Goal: Task Accomplishment & Management: Manage account settings

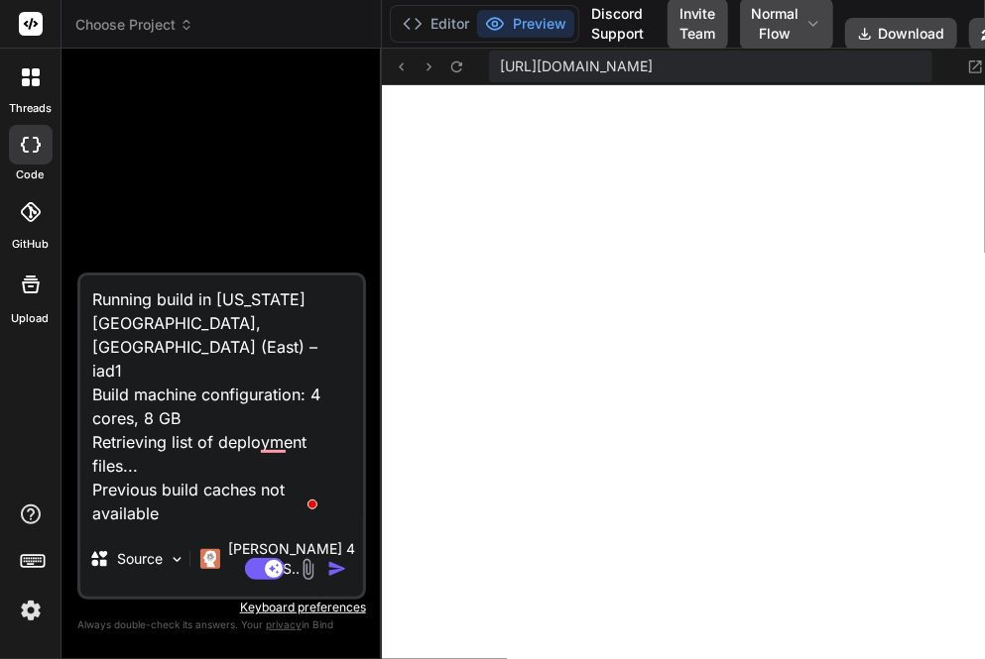
click at [24, 600] on img at bounding box center [31, 611] width 34 height 34
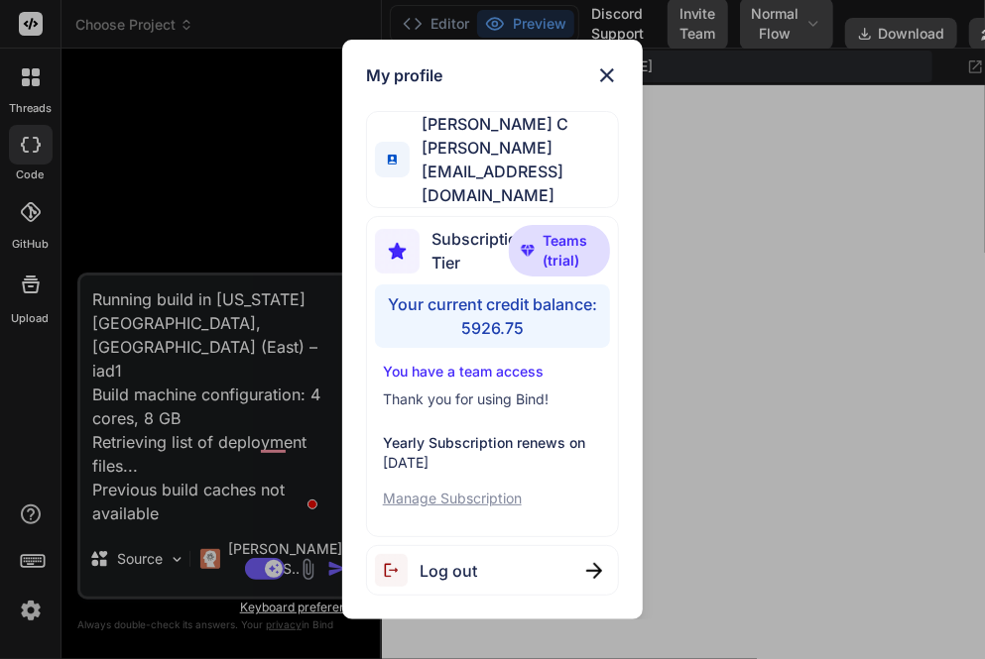
click at [472, 554] on div "Log out" at bounding box center [426, 570] width 102 height 33
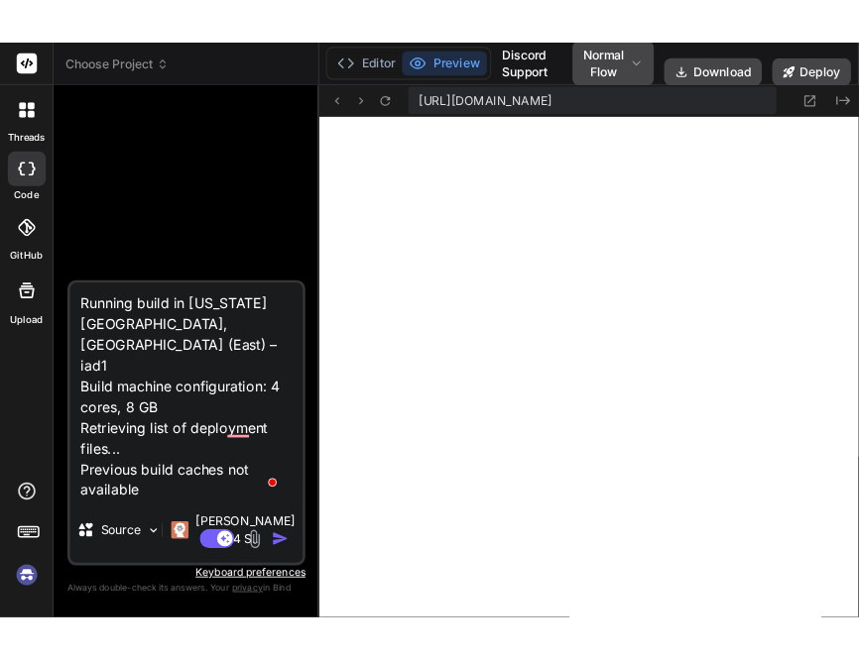
scroll to position [18, 0]
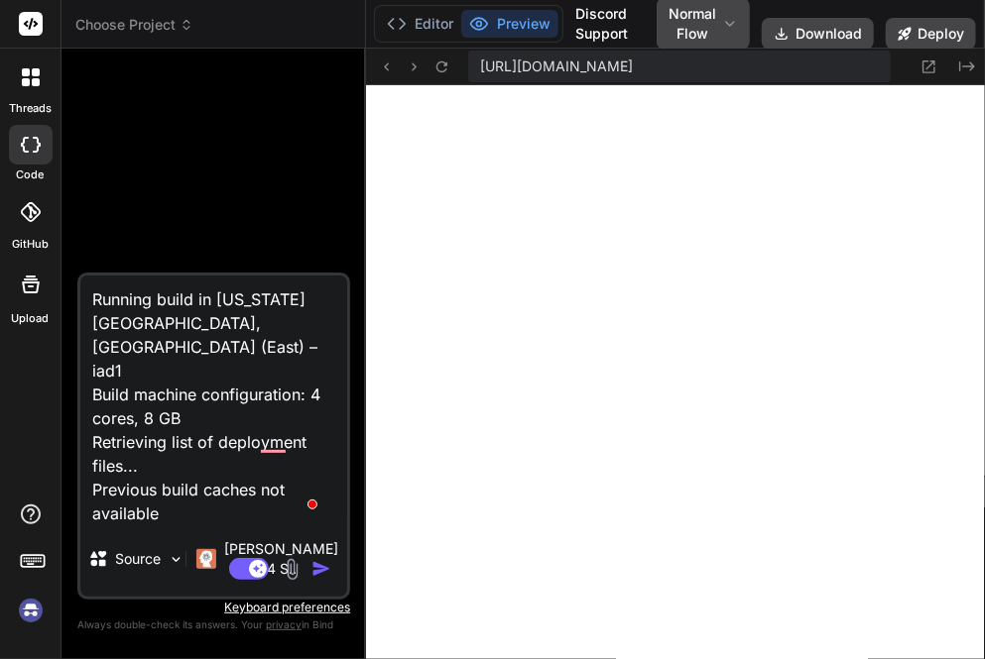
click at [32, 608] on img at bounding box center [31, 611] width 34 height 34
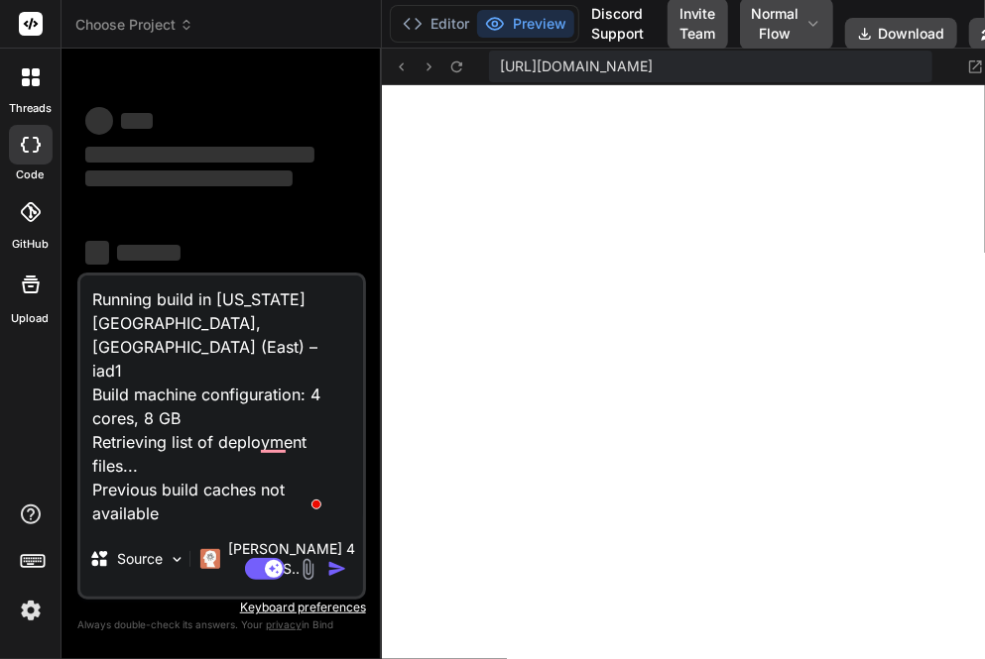
click at [28, 617] on img at bounding box center [31, 611] width 34 height 34
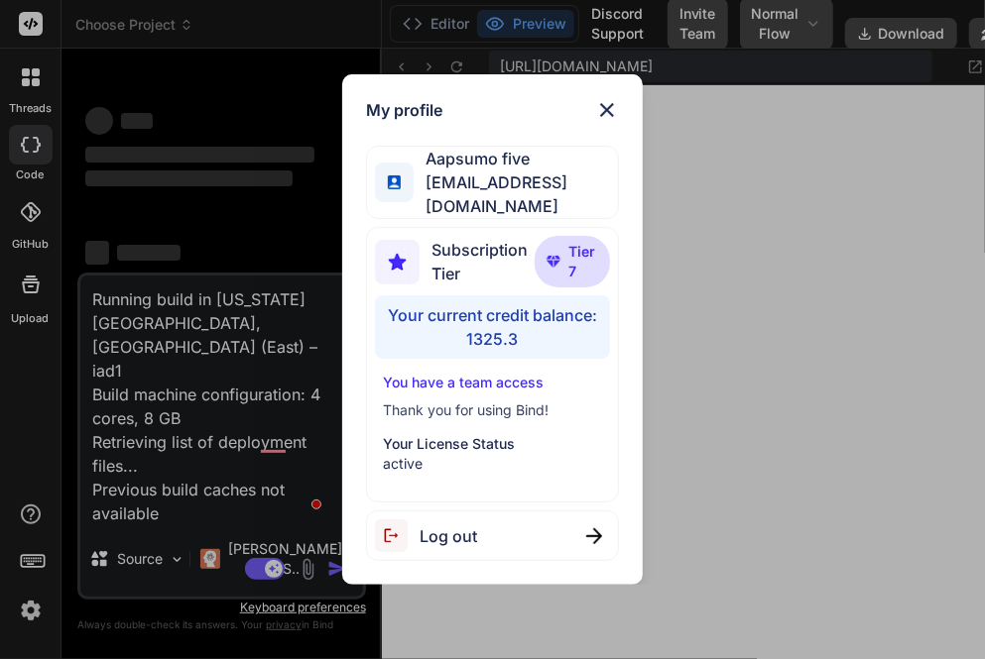
click at [252, 174] on div "My profile Aapsumo five appsumo_5@yopmail.com Subscription Tier Tier 7 Your cur…" at bounding box center [492, 329] width 985 height 659
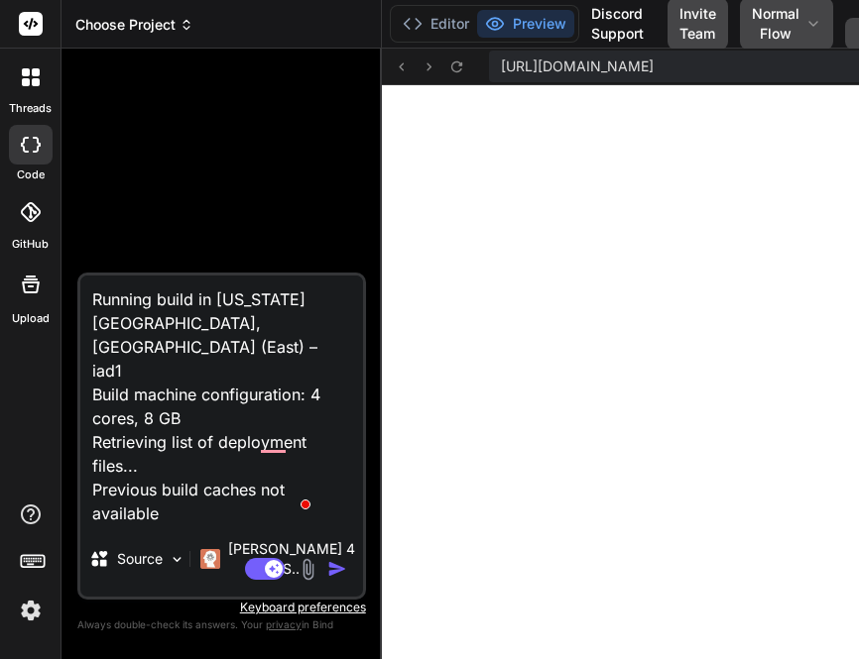
click at [103, 19] on span "Choose Project" at bounding box center [134, 25] width 118 height 20
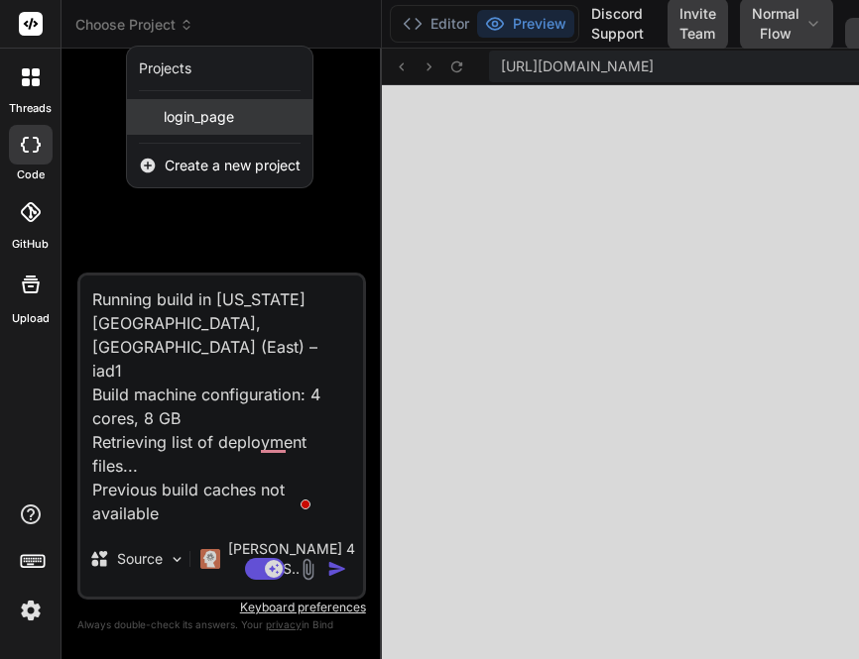
click at [190, 120] on span "login_page" at bounding box center [199, 117] width 70 height 20
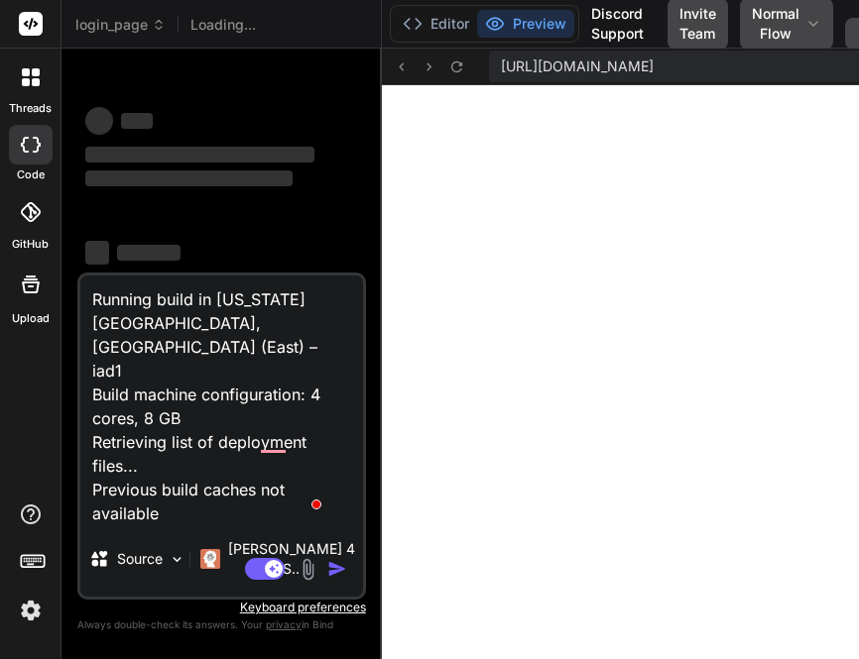
type textarea "x"
drag, startPoint x: 160, startPoint y: 532, endPoint x: 202, endPoint y: 233, distance: 301.5
click at [202, 233] on div "‌ ‌ ‌ ‌ ‌ ‌ ‌ ‌ ‌ ‌ ‌ ‌ ‌ ‌ Running build in Washington, D.C., USA (East) – iad…" at bounding box center [221, 361] width 289 height 594
type textarea "Running build i Running "vercel build" Vercel CLI 47.1.1 Build Completed in /ve…"
type textarea "x"
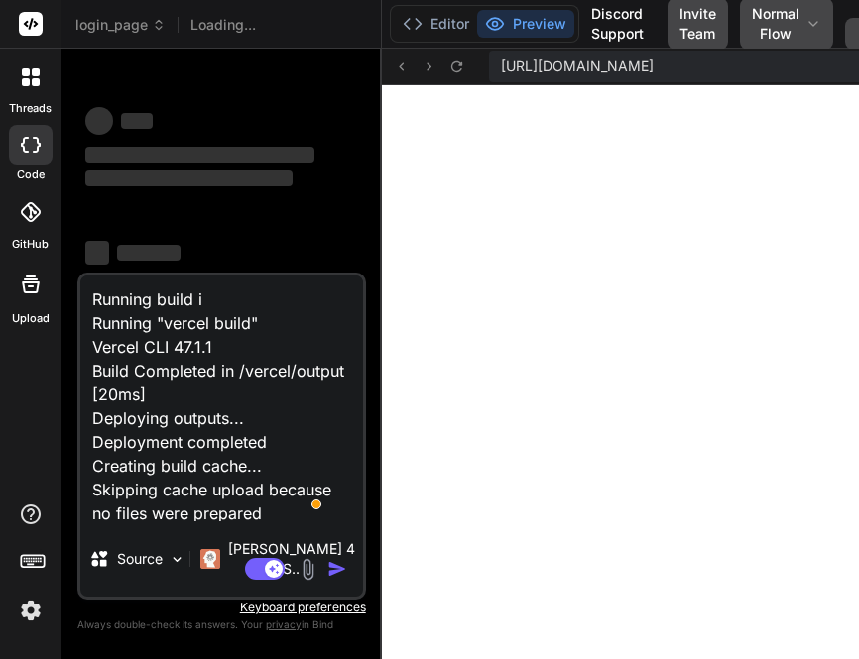
type textarea "Running build Running "vercel build" Vercel CLI 47.1.1 Build Completed in /verc…"
type textarea "x"
drag, startPoint x: 270, startPoint y: 516, endPoint x: 0, endPoint y: 217, distance: 402.3
click at [0, 217] on div "threads code GitHub Upload login_page Loading... Created with Pixso. Bind AI We…" at bounding box center [429, 329] width 859 height 659
type textarea "=because no files were prepared"
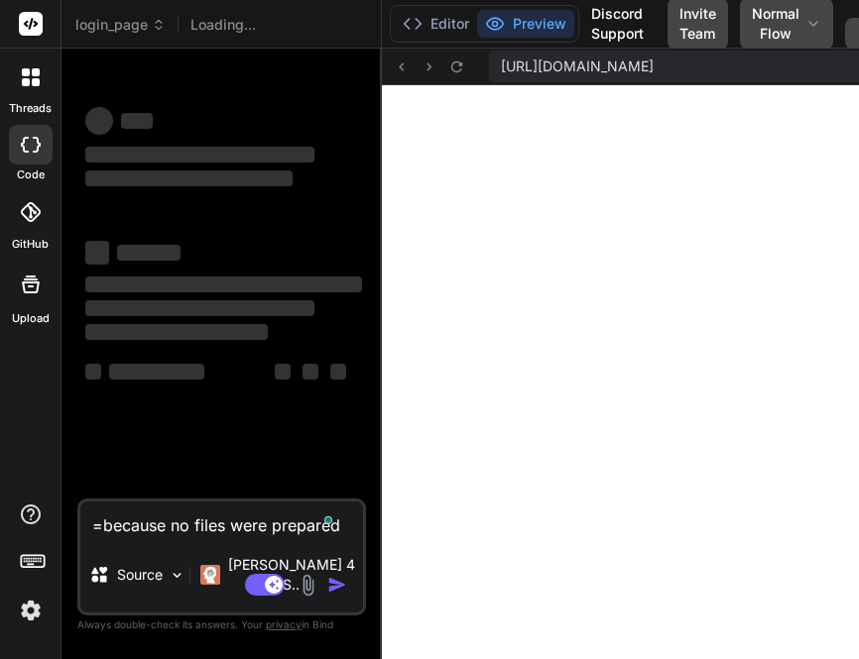
type textarea "x"
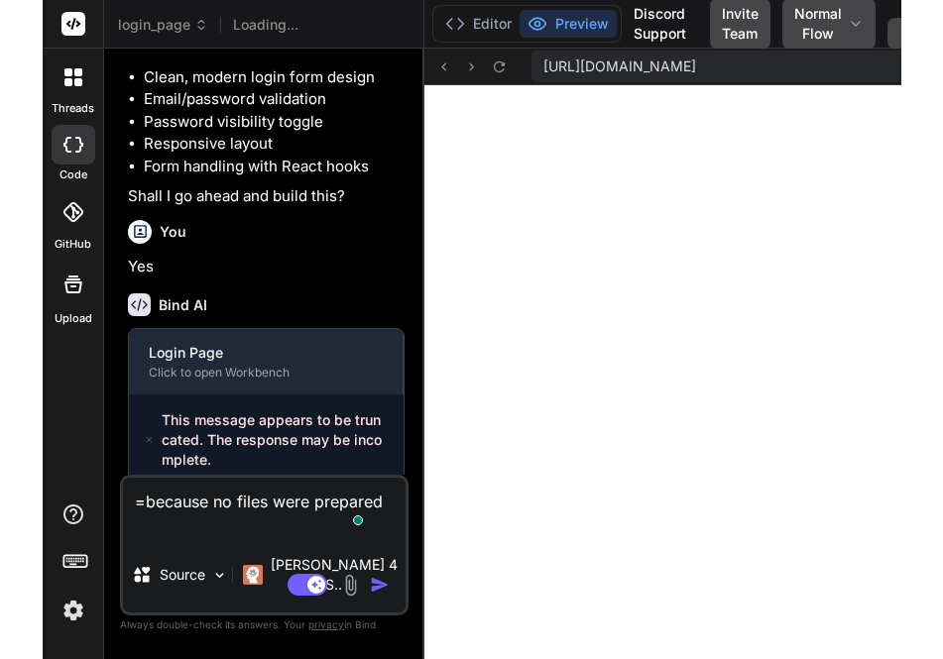
scroll to position [389, 0]
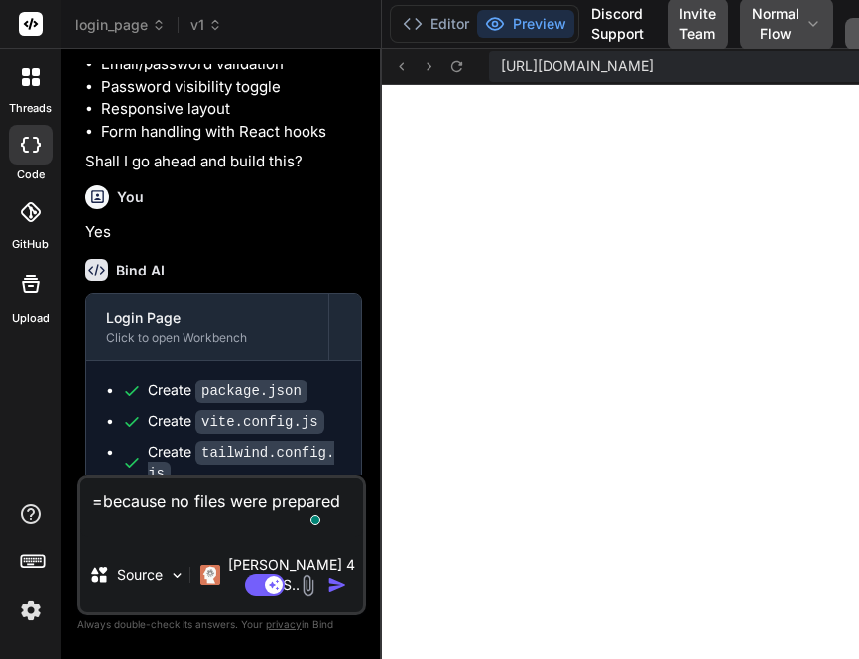
type textarea "=because no files were prepared"
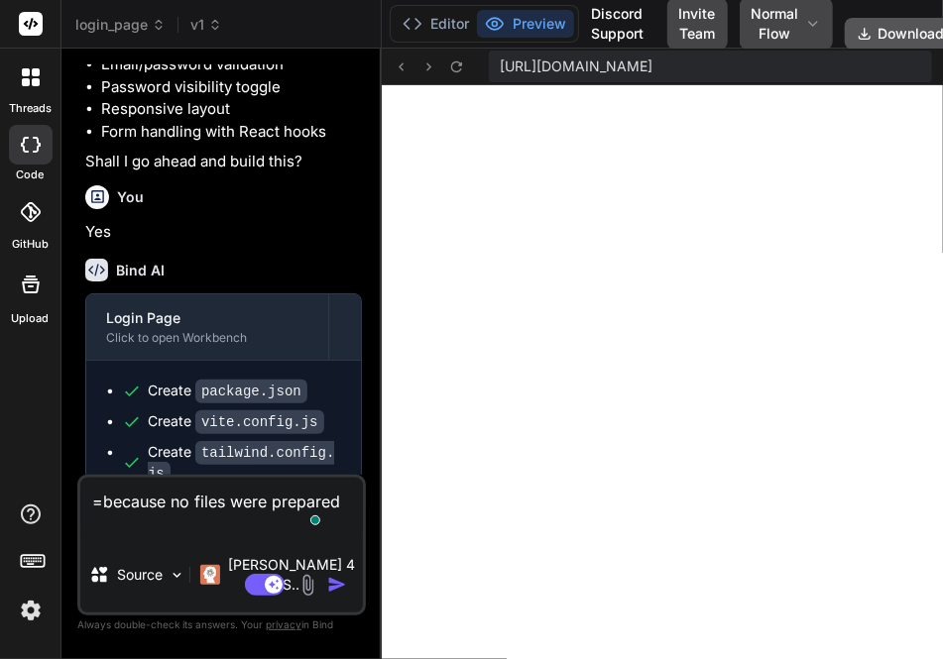
click at [895, 33] on button "Download" at bounding box center [901, 34] width 112 height 32
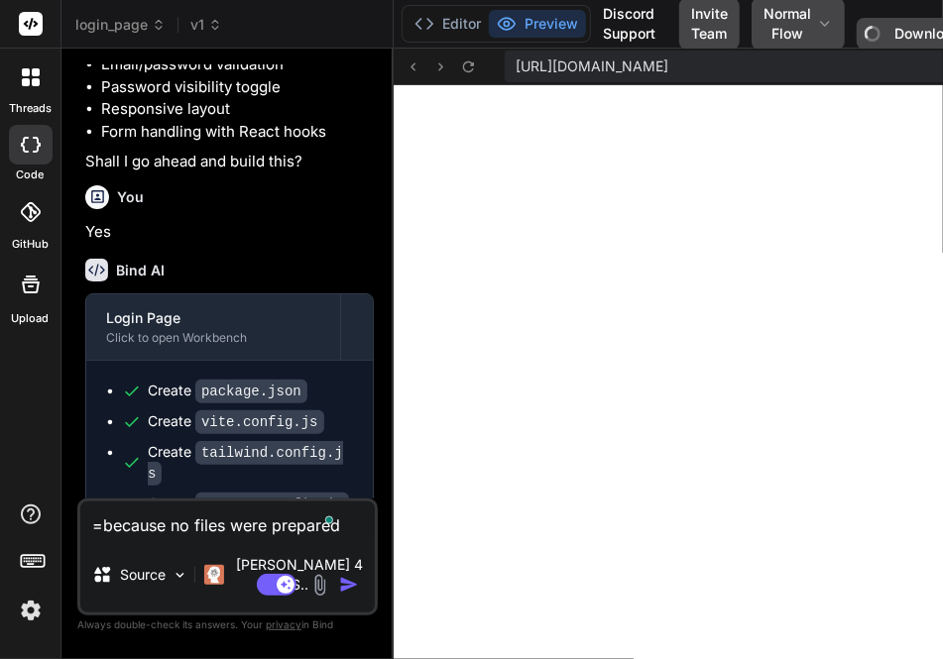
click at [20, 620] on img at bounding box center [31, 611] width 34 height 34
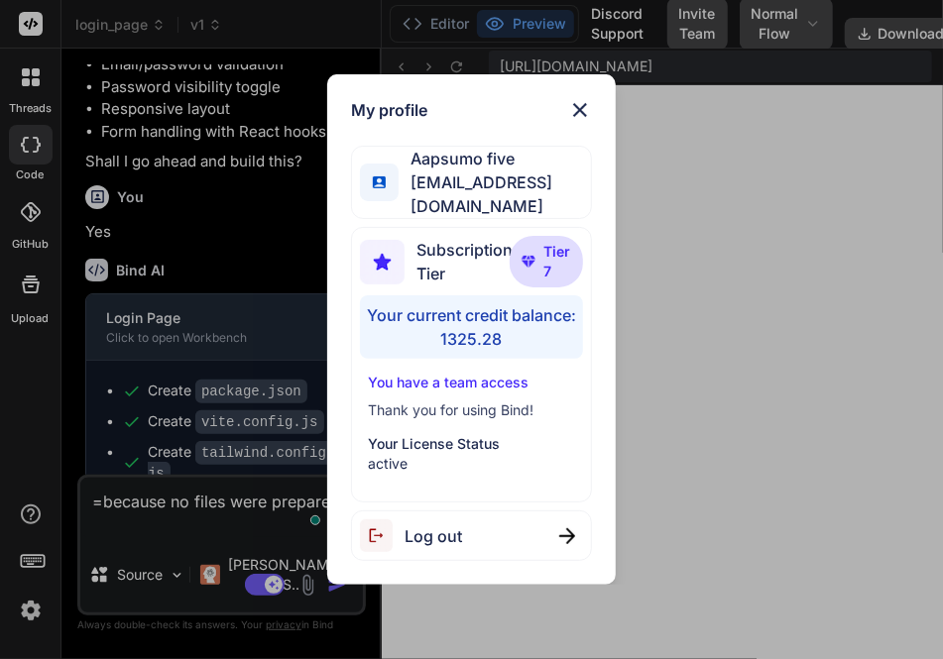
click at [238, 200] on div "My profile Aapsumo five appsumo_5@yopmail.com Subscription Tier Tier 7 Your cur…" at bounding box center [471, 329] width 943 height 659
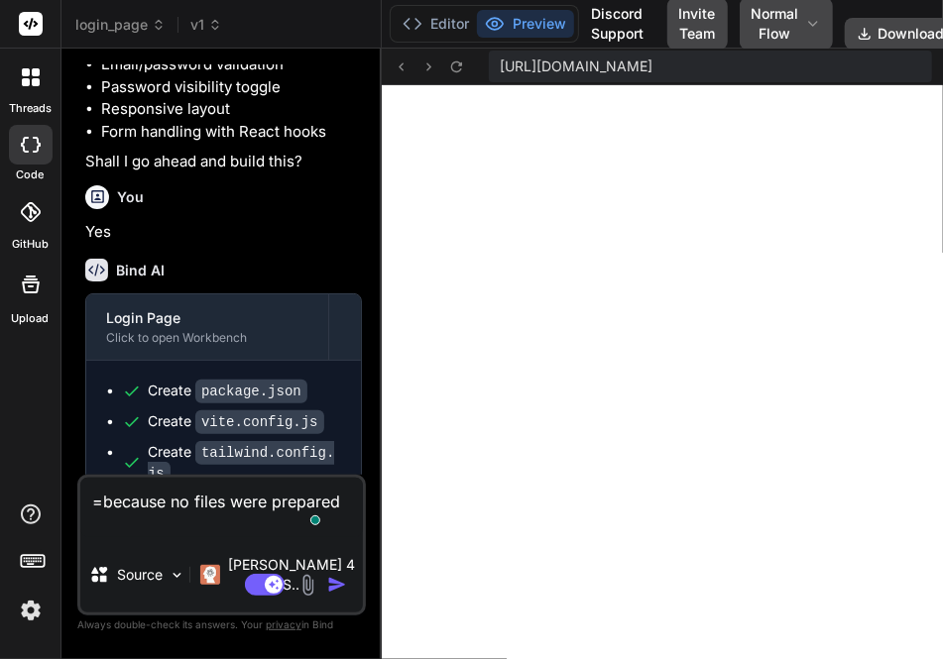
click at [36, 611] on img at bounding box center [31, 611] width 34 height 34
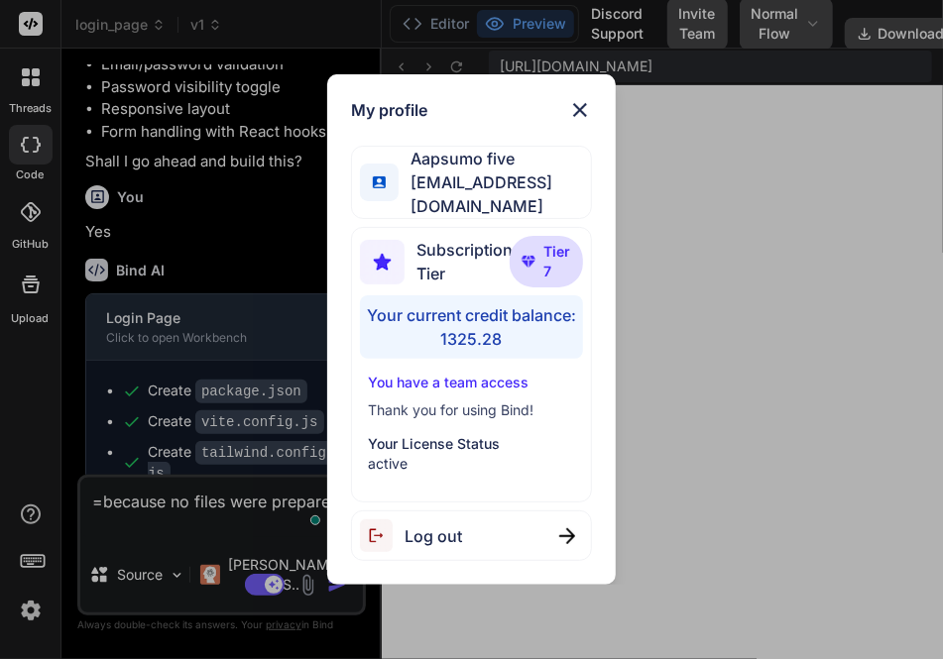
click at [802, 203] on div "My profile Aapsumo five appsumo_5@yopmail.com Subscription Tier Tier 7 Your cur…" at bounding box center [471, 329] width 943 height 659
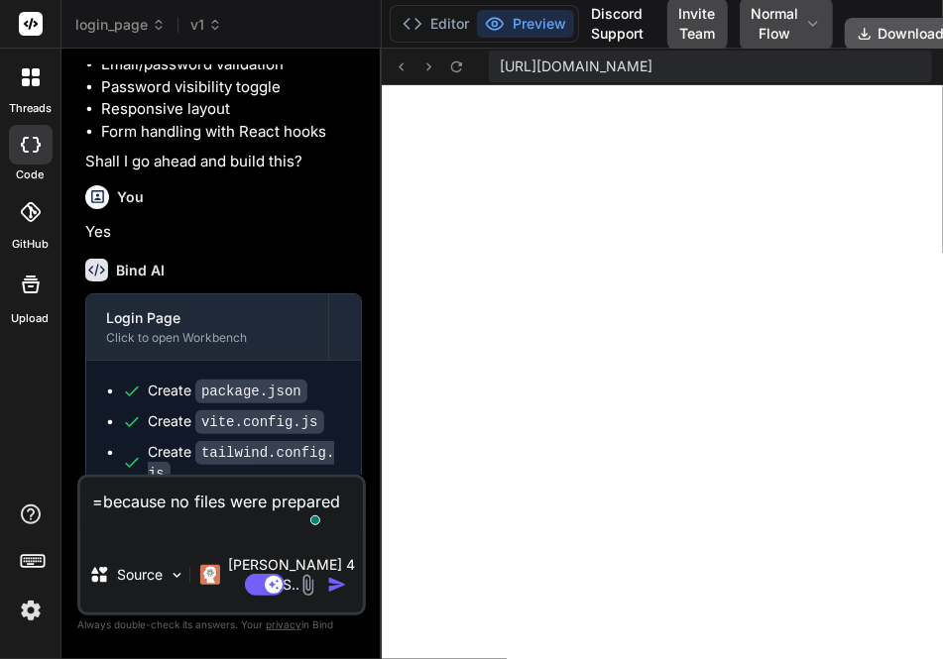
click at [881, 29] on button "Download" at bounding box center [901, 34] width 112 height 32
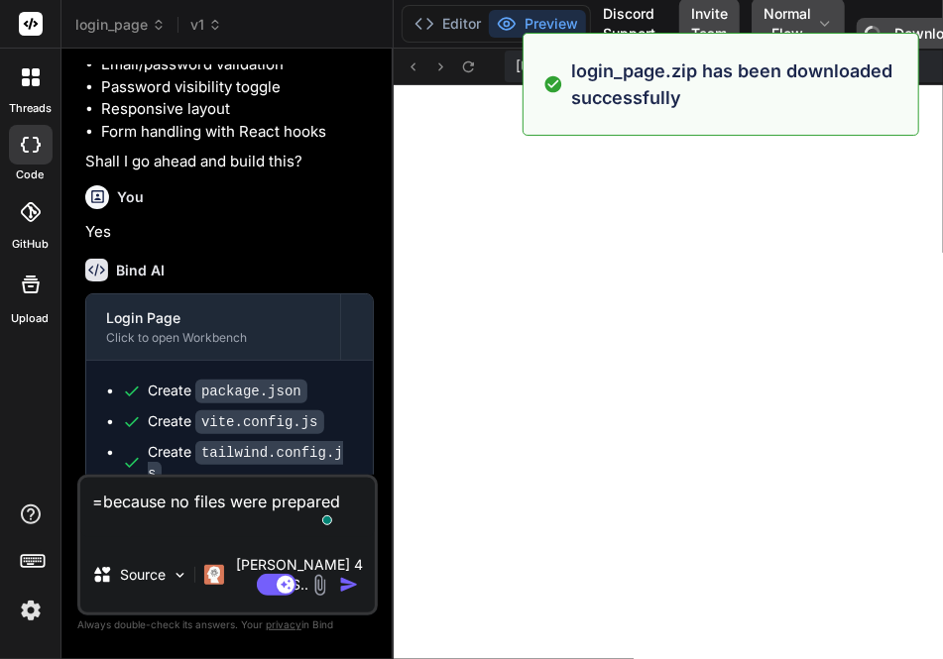
click at [25, 608] on img at bounding box center [31, 611] width 34 height 34
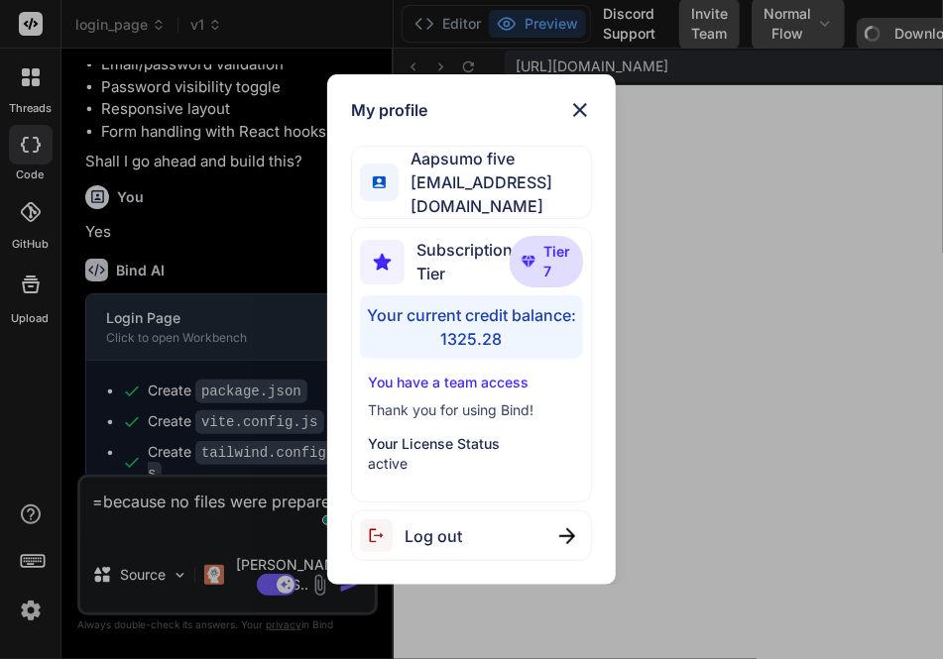
type textarea "x"
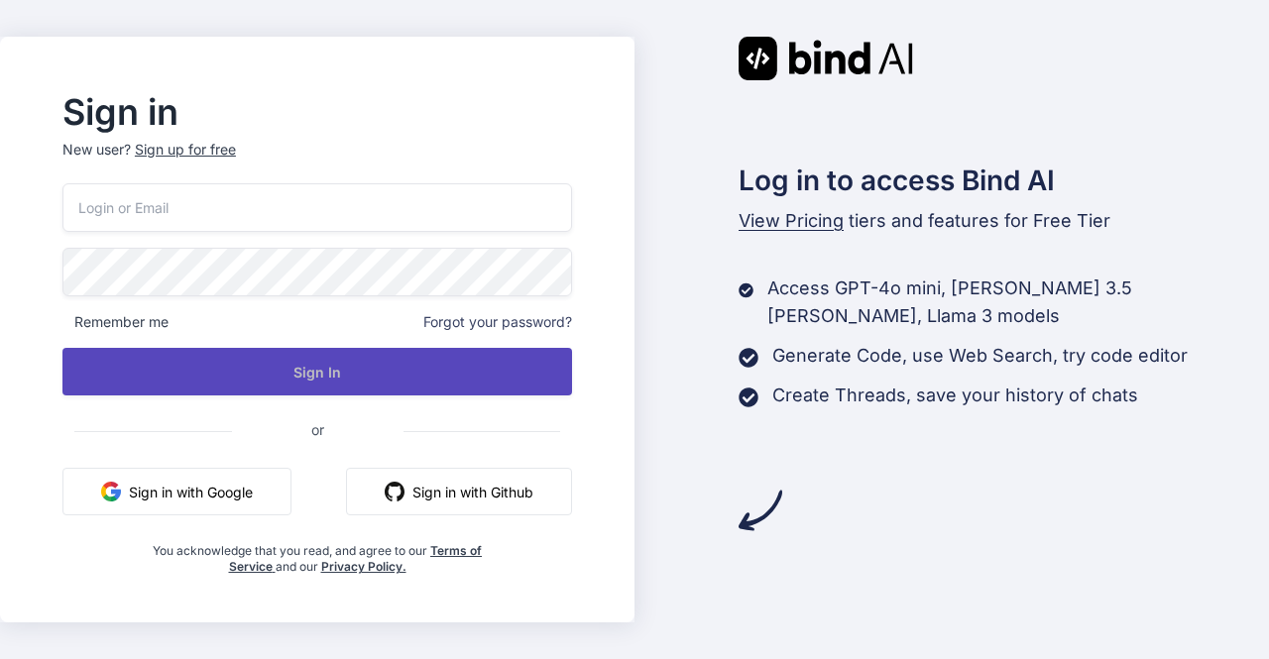
type input "[EMAIL_ADDRESS][DOMAIN_NAME]"
click at [379, 366] on button "Sign In" at bounding box center [317, 372] width 510 height 48
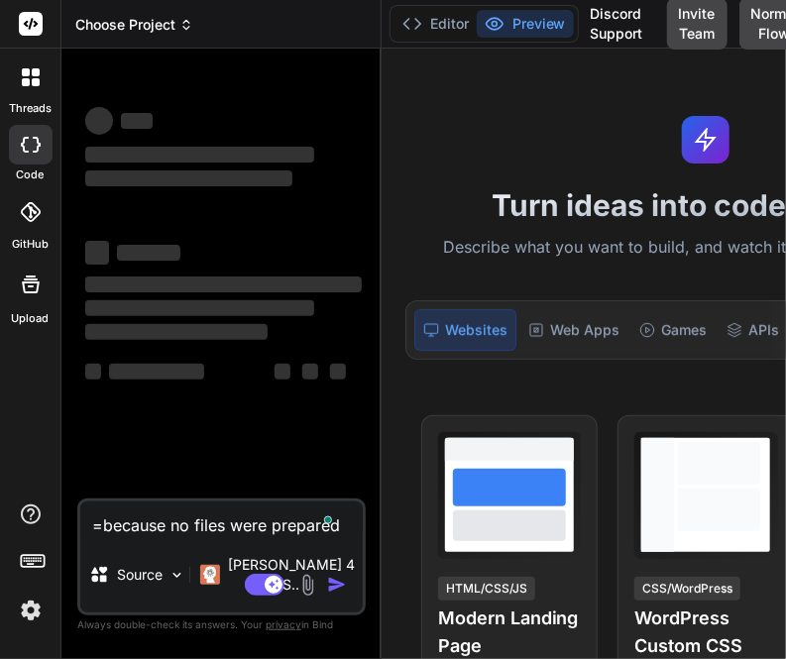
click at [113, 23] on span "Choose Project" at bounding box center [134, 25] width 118 height 20
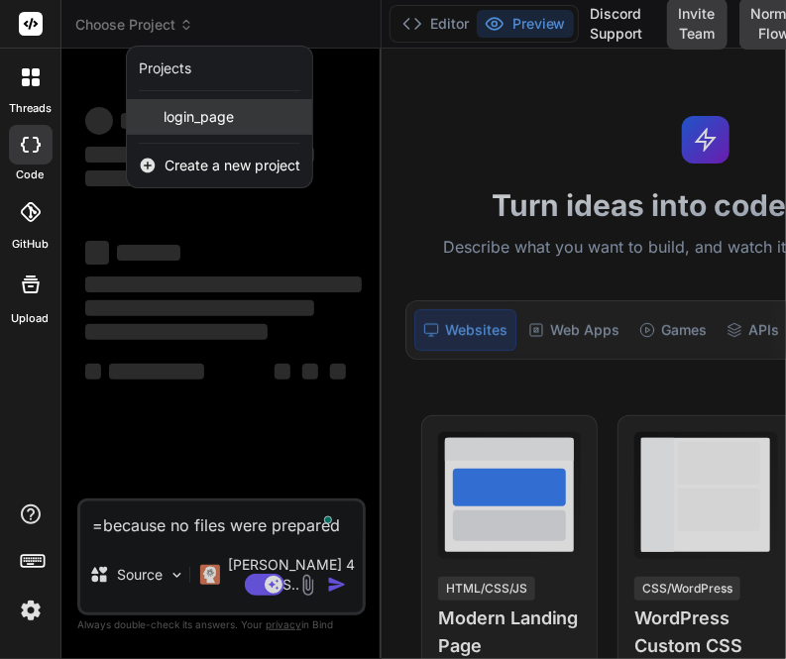
click at [182, 114] on span "login_page" at bounding box center [199, 117] width 70 height 20
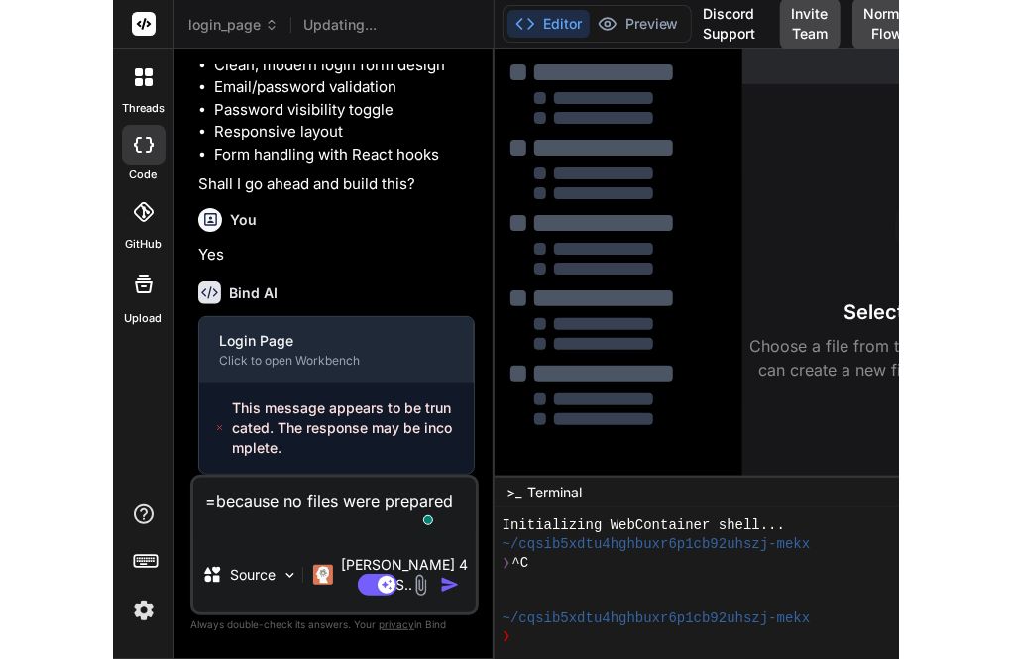
scroll to position [389, 0]
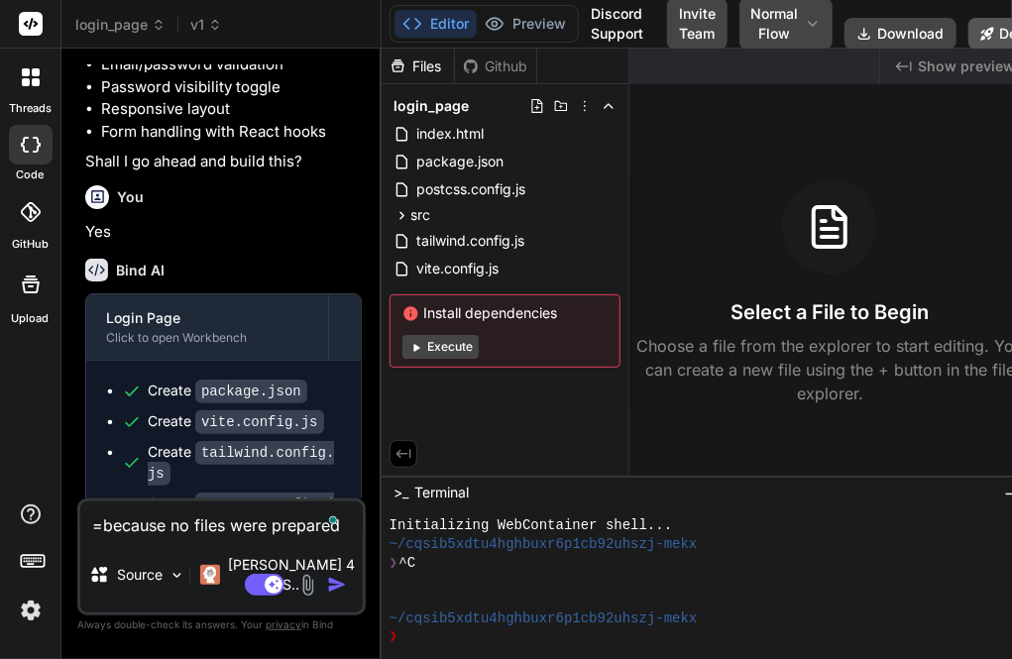
click at [942, 39] on button "Deploy" at bounding box center [1014, 34] width 90 height 32
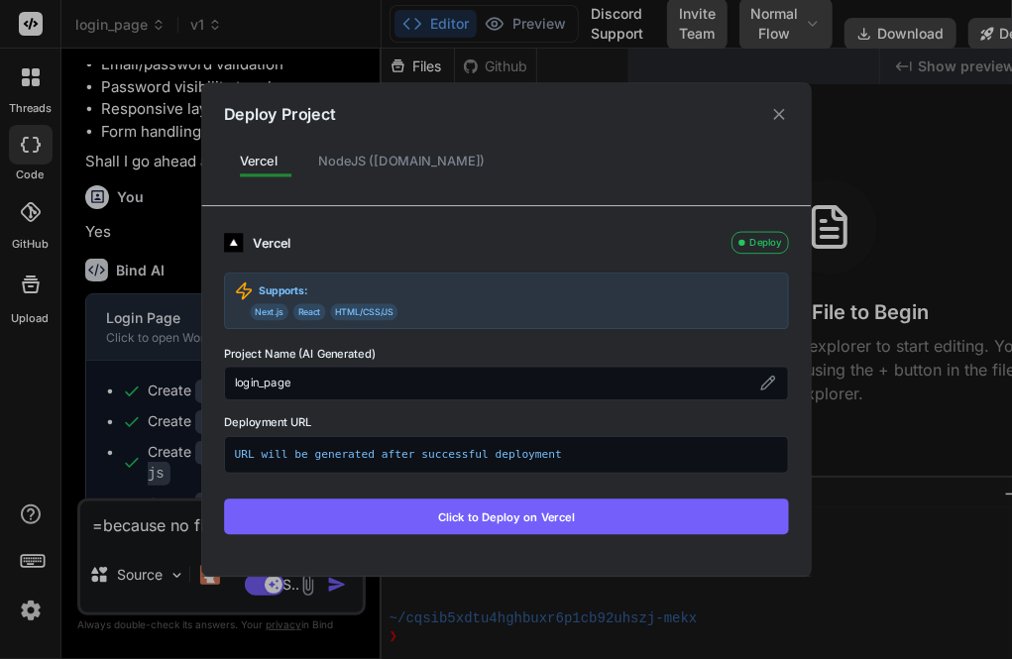
click at [426, 512] on button "Click to Deploy on Vercel" at bounding box center [506, 517] width 565 height 36
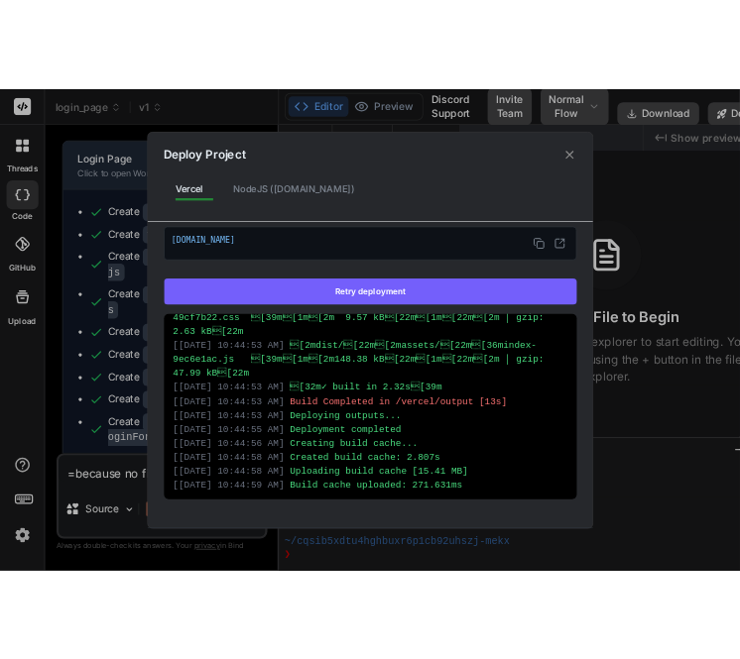
scroll to position [690, 0]
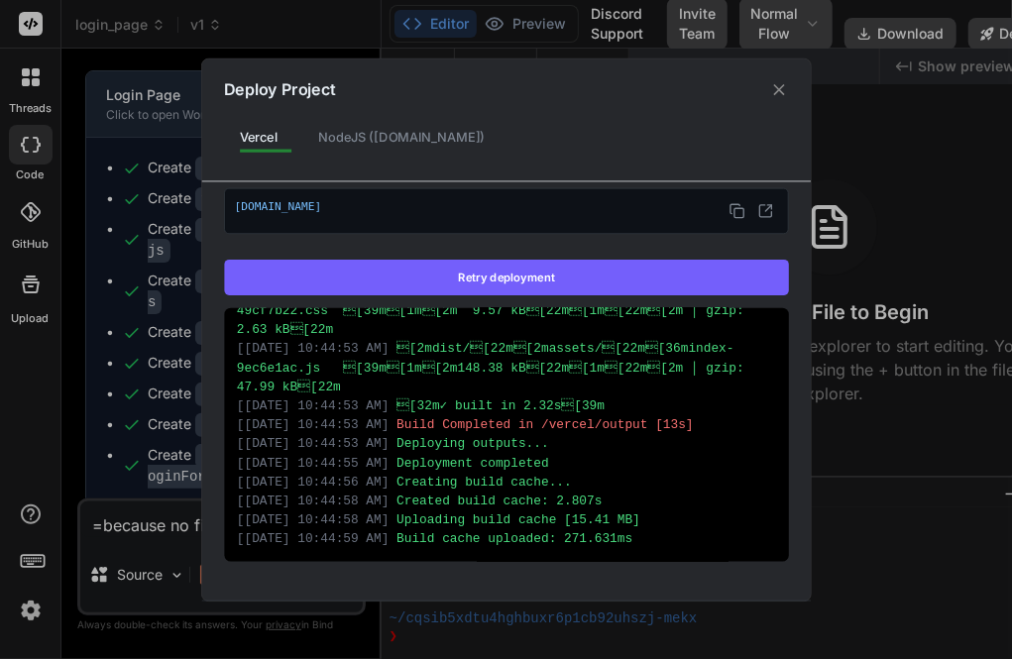
click at [23, 614] on div "Deploy Project Vercel NodeJS (Fly.io) Vercel Deployed Supports: Next.js React H…" at bounding box center [506, 329] width 1012 height 659
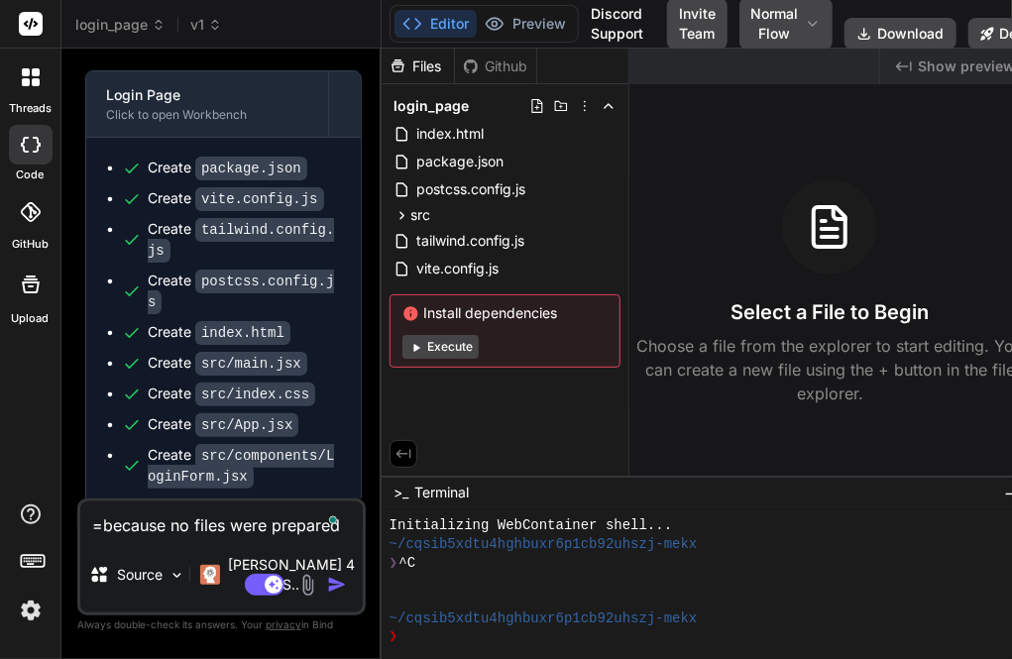
click at [23, 614] on img at bounding box center [31, 611] width 34 height 34
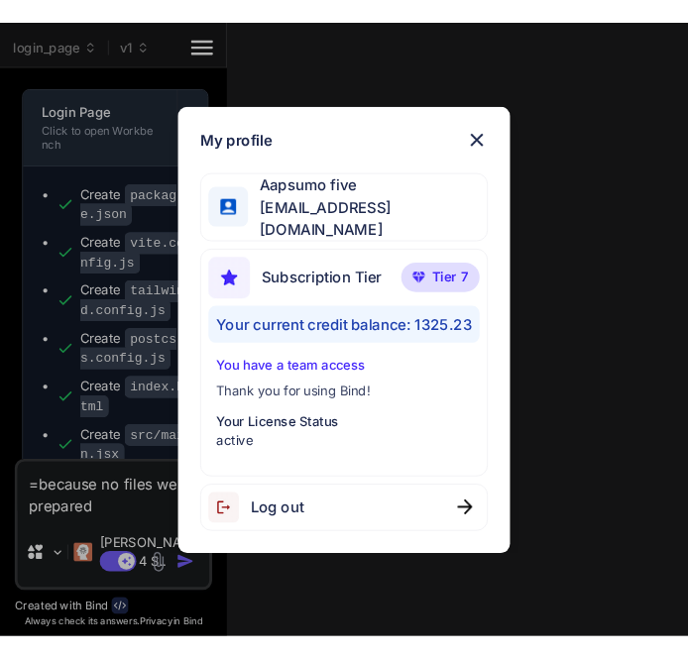
scroll to position [812, 0]
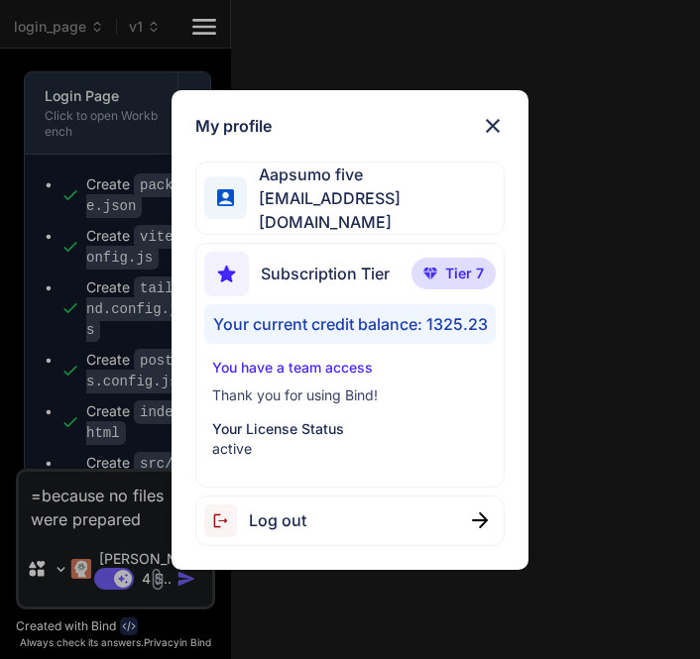
type textarea "x"
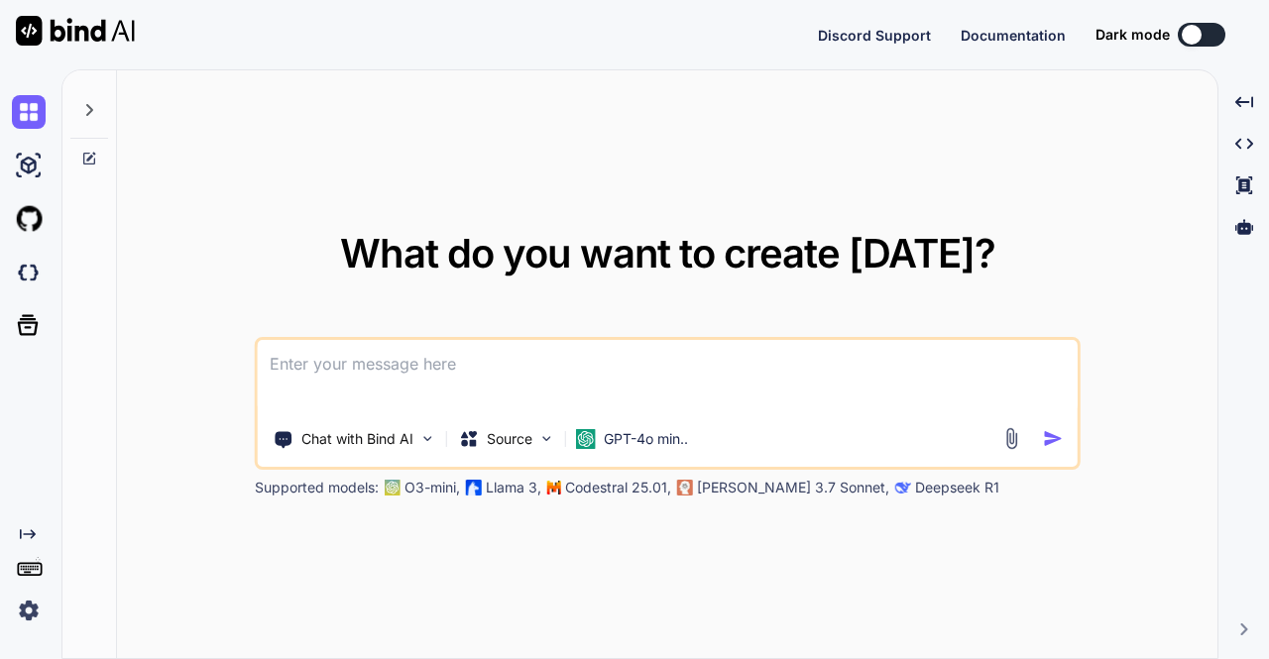
click at [36, 617] on img at bounding box center [29, 611] width 34 height 34
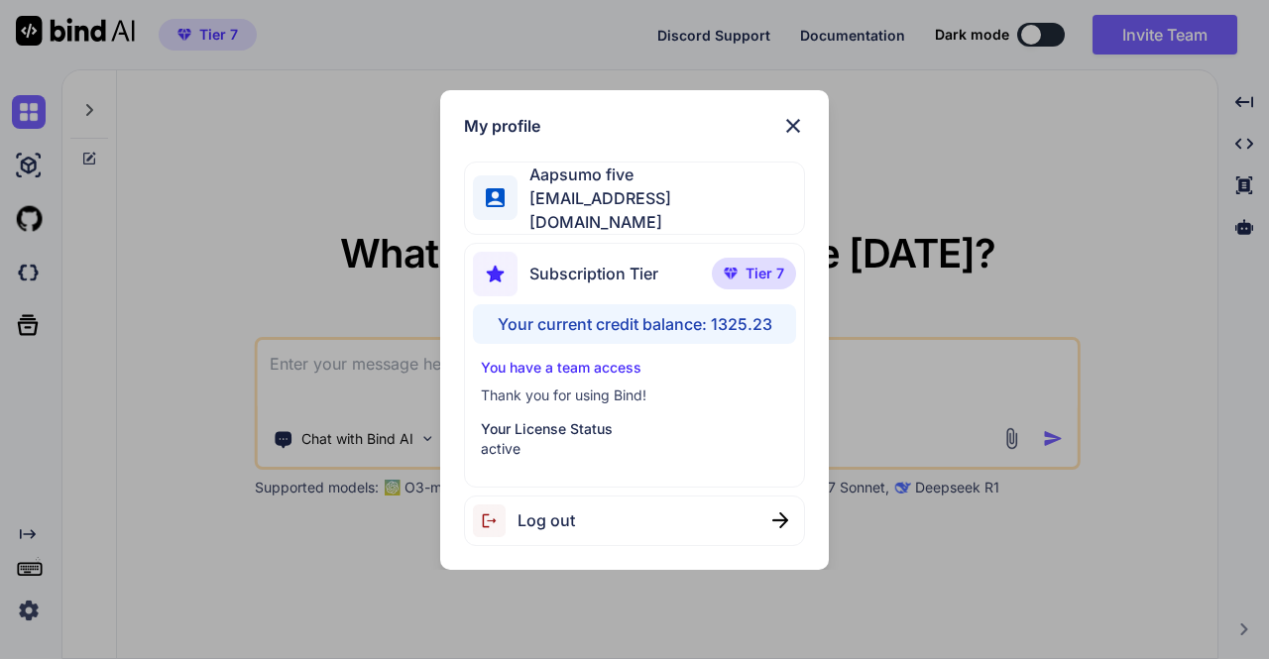
click at [773, 498] on div "Log out" at bounding box center [634, 521] width 340 height 51
type textarea "x"
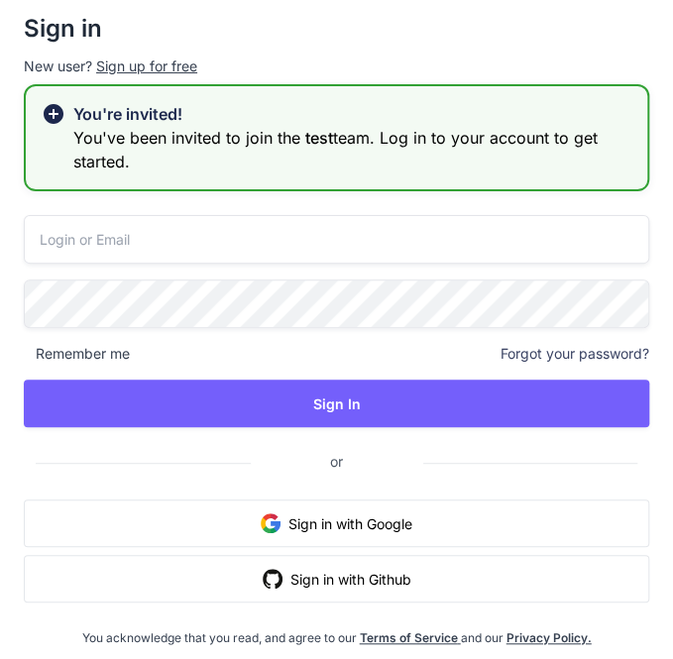
type input "[EMAIL_ADDRESS][DOMAIN_NAME]"
click at [272, 529] on img "button" at bounding box center [271, 524] width 20 height 20
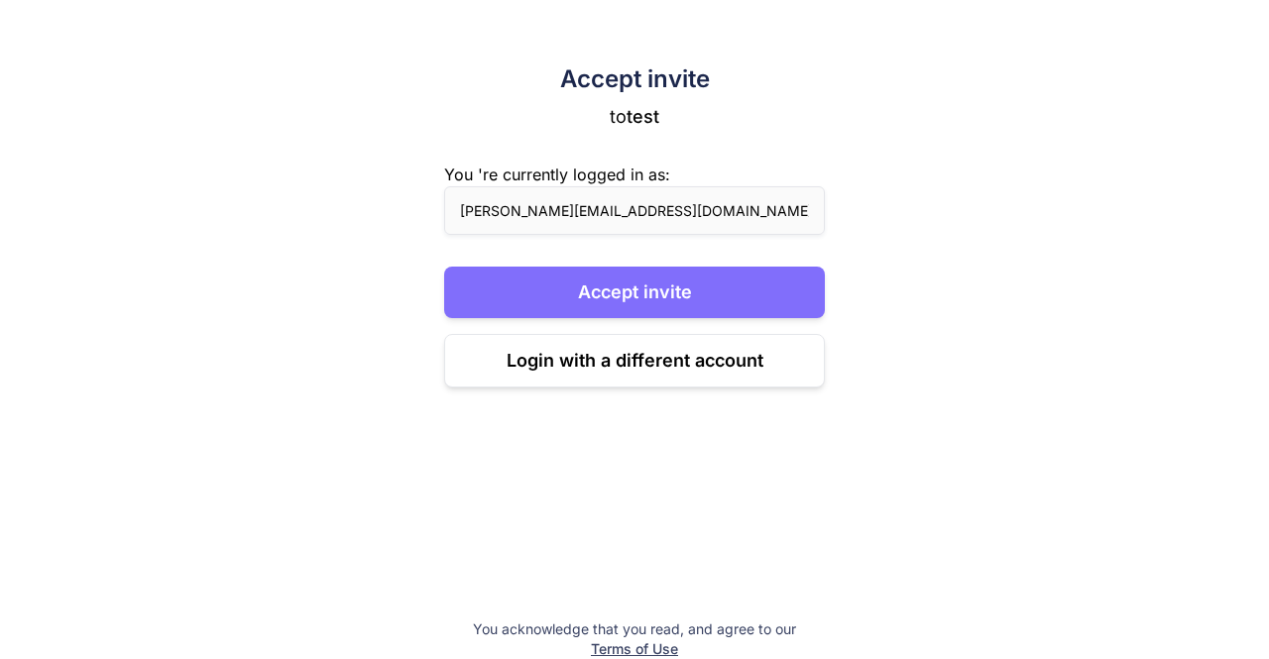
click at [588, 303] on button "Accept invite" at bounding box center [634, 293] width 381 height 52
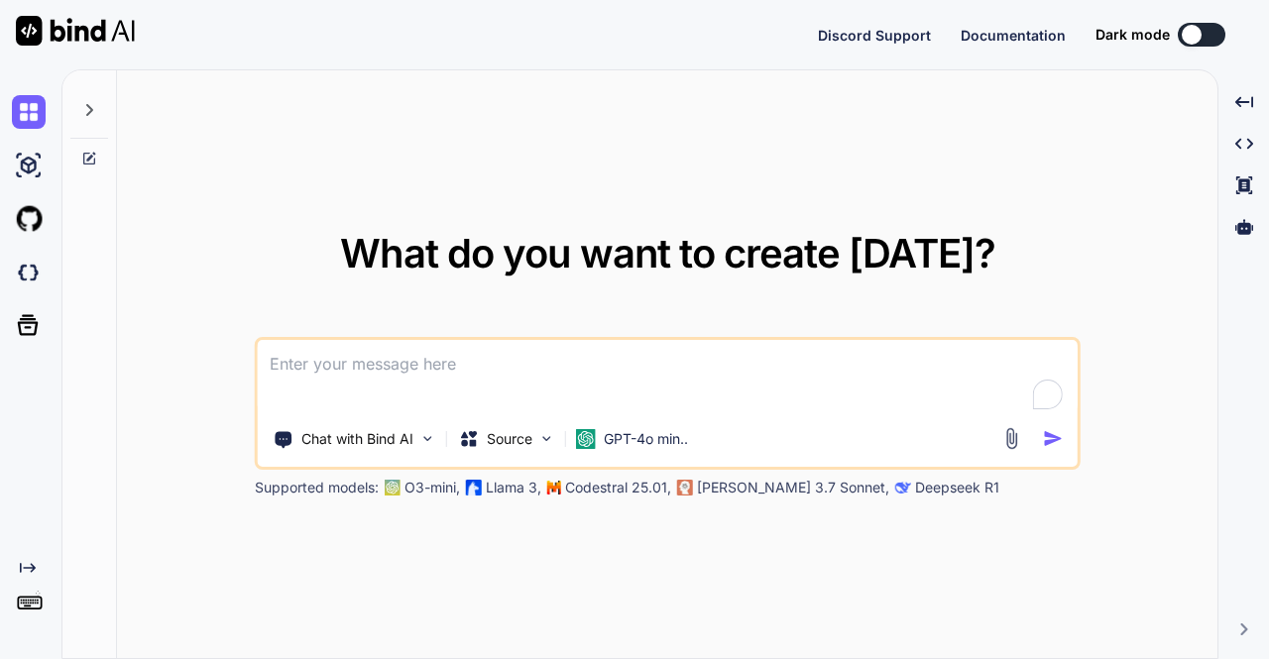
type textarea "x"
click at [21, 611] on img at bounding box center [29, 611] width 34 height 34
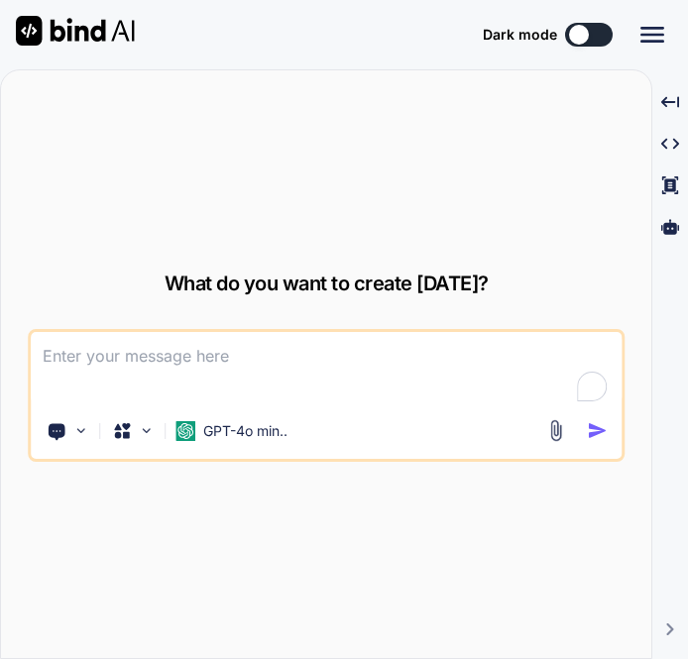
type textarea "x"
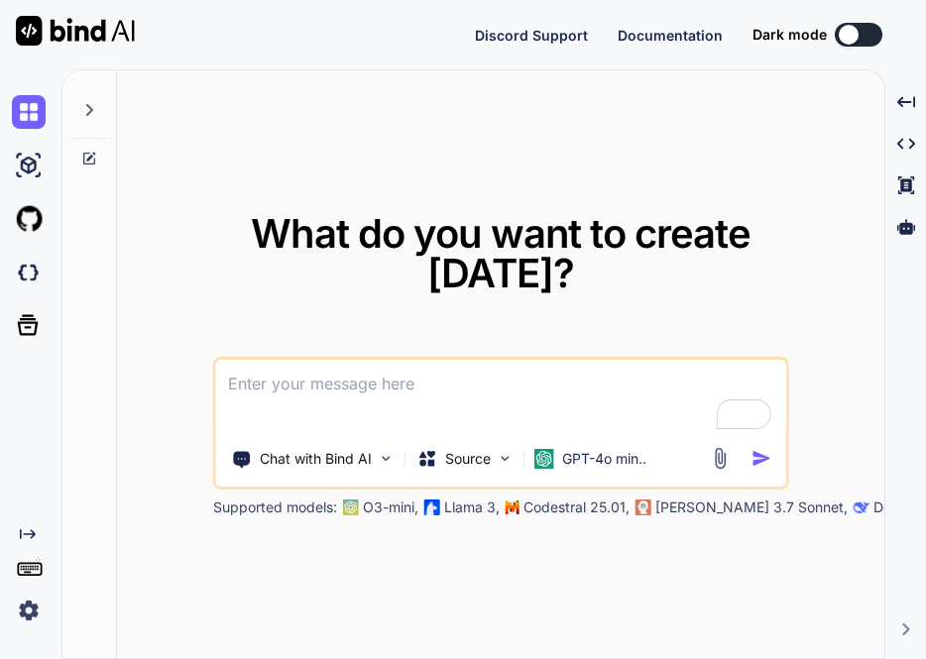
click at [27, 609] on img at bounding box center [29, 611] width 34 height 34
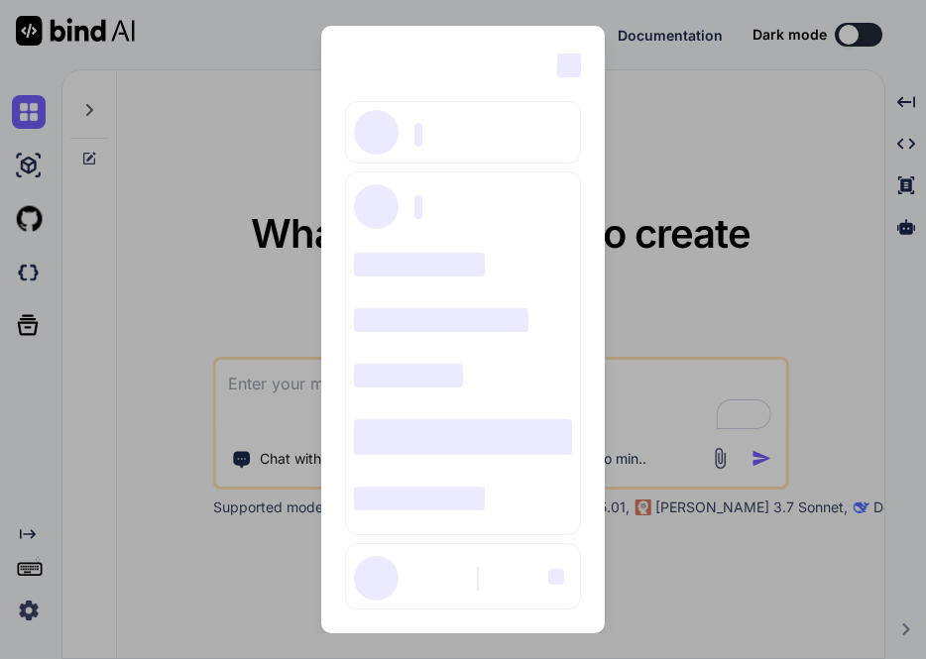
click at [238, 239] on div "‌ ‌ ‌ ‌ ‌ ‌ ‌ ‌ ‌ ‌ ‌ ‌ ‌ ‌ ‌" at bounding box center [463, 329] width 926 height 659
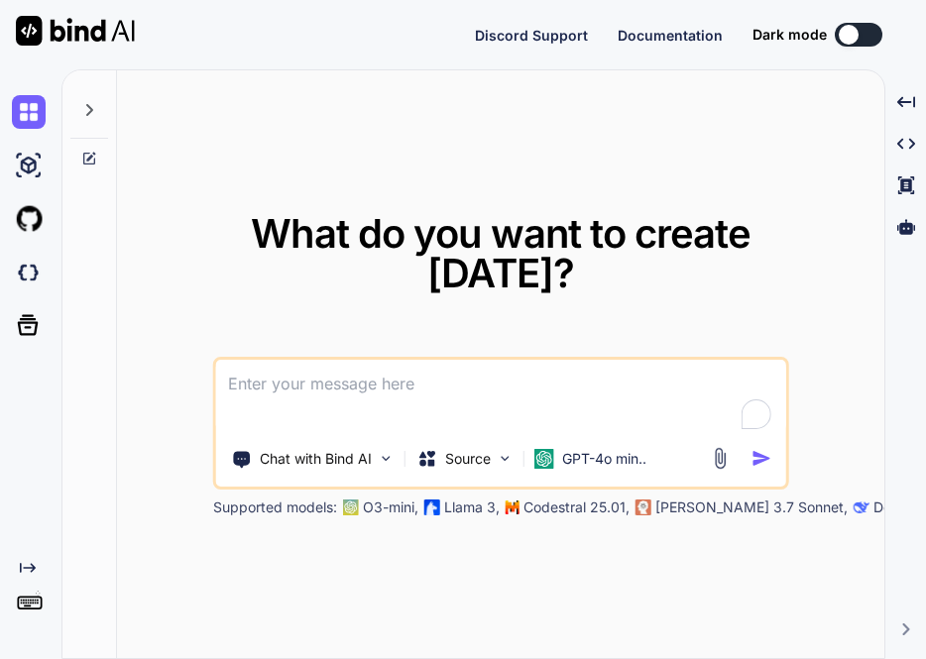
type textarea "x"
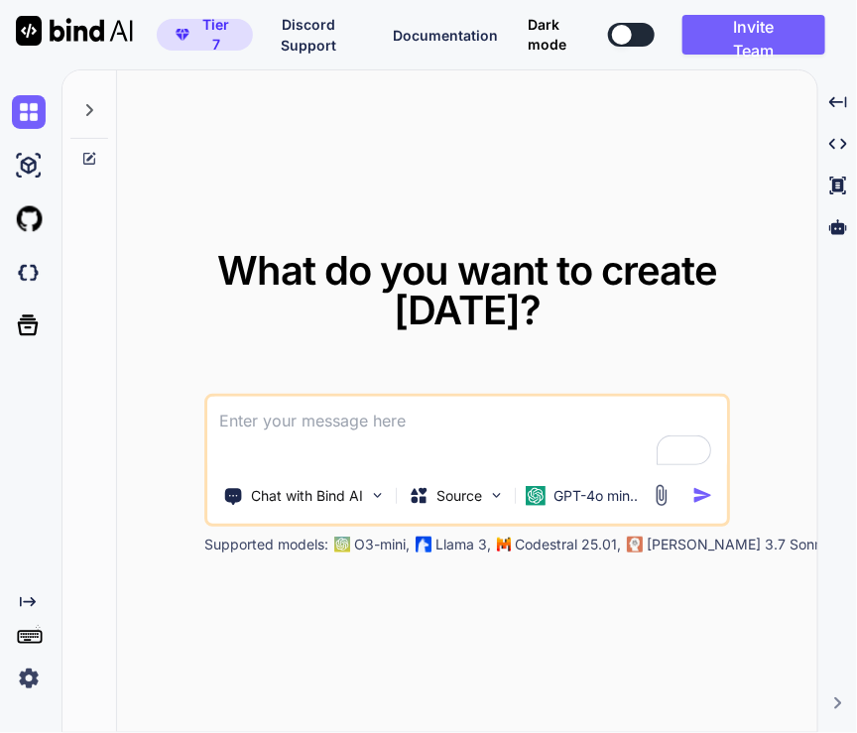
click at [24, 681] on img at bounding box center [29, 678] width 34 height 34
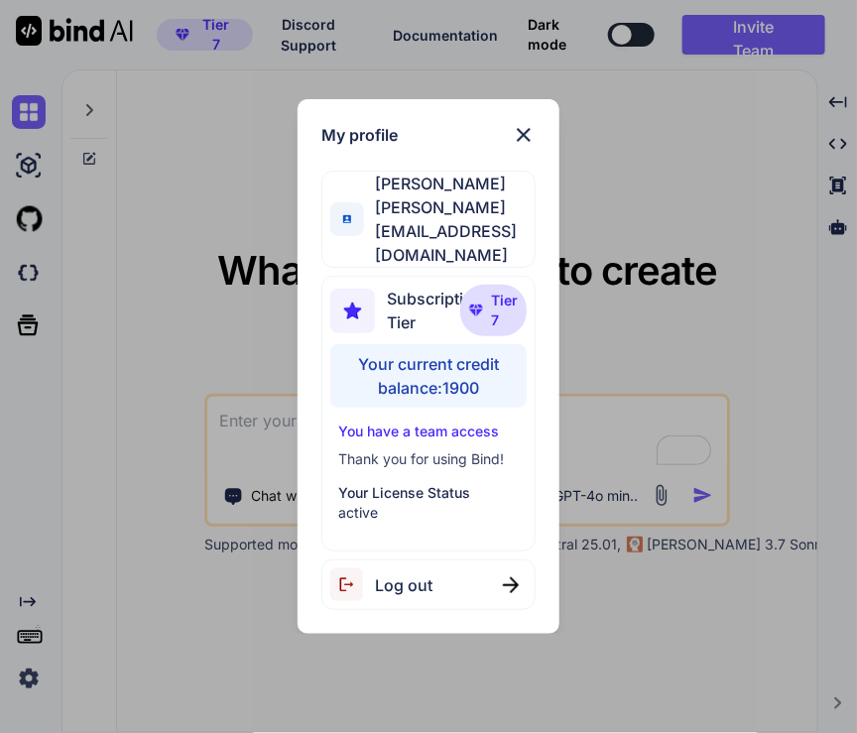
click at [520, 147] on img at bounding box center [524, 135] width 24 height 24
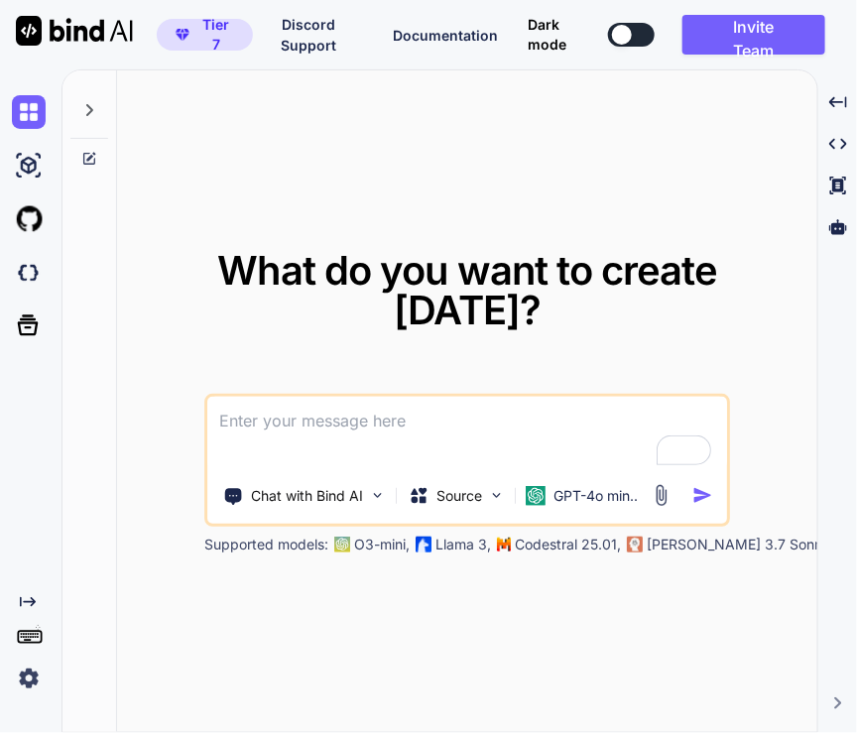
click at [25, 675] on img at bounding box center [29, 678] width 34 height 34
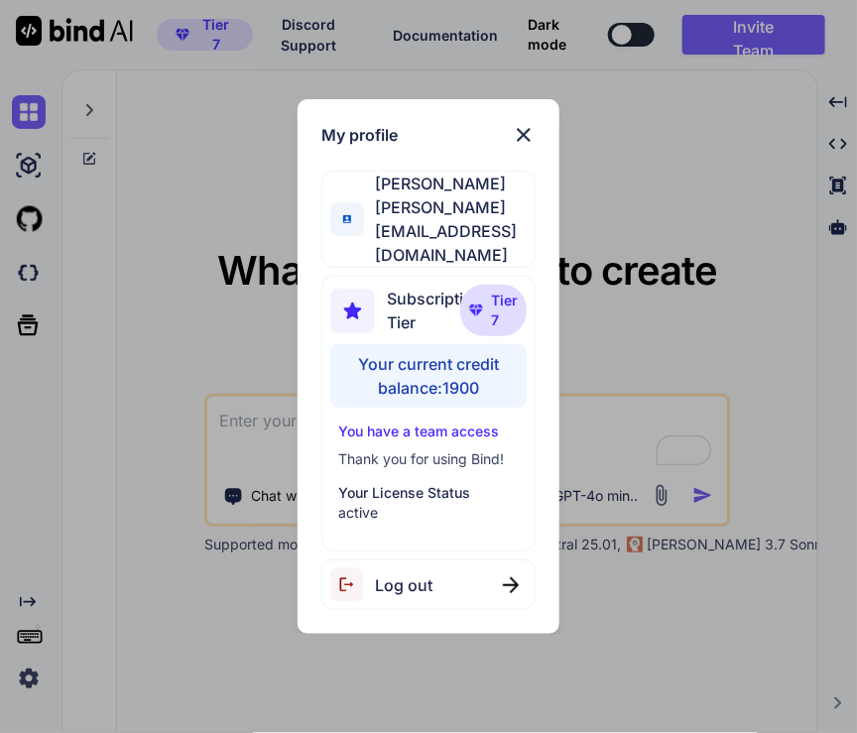
click at [421, 573] on span "Log out" at bounding box center [404, 585] width 58 height 24
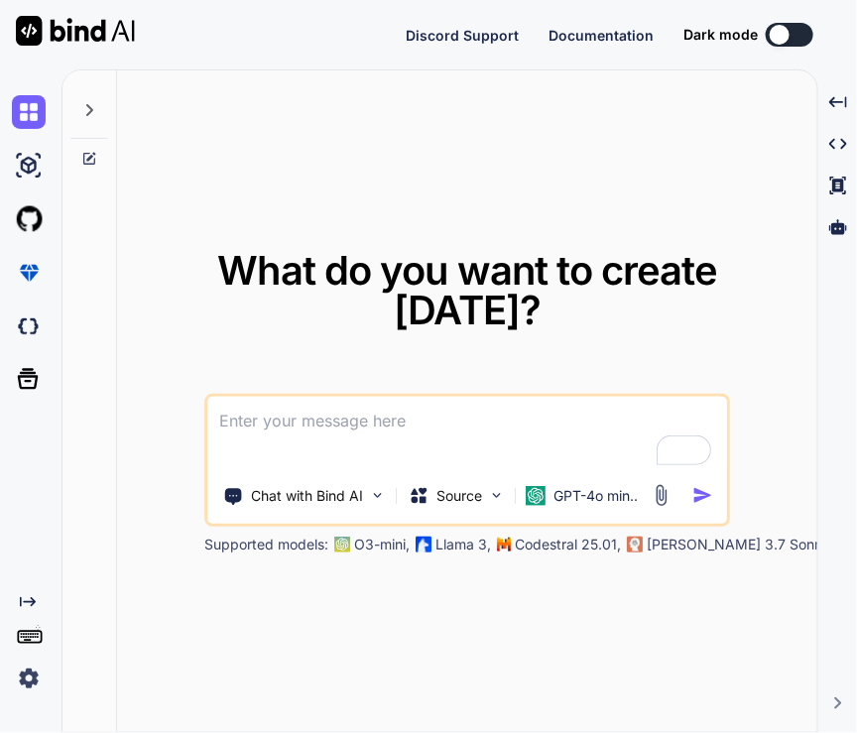
type textarea "x"
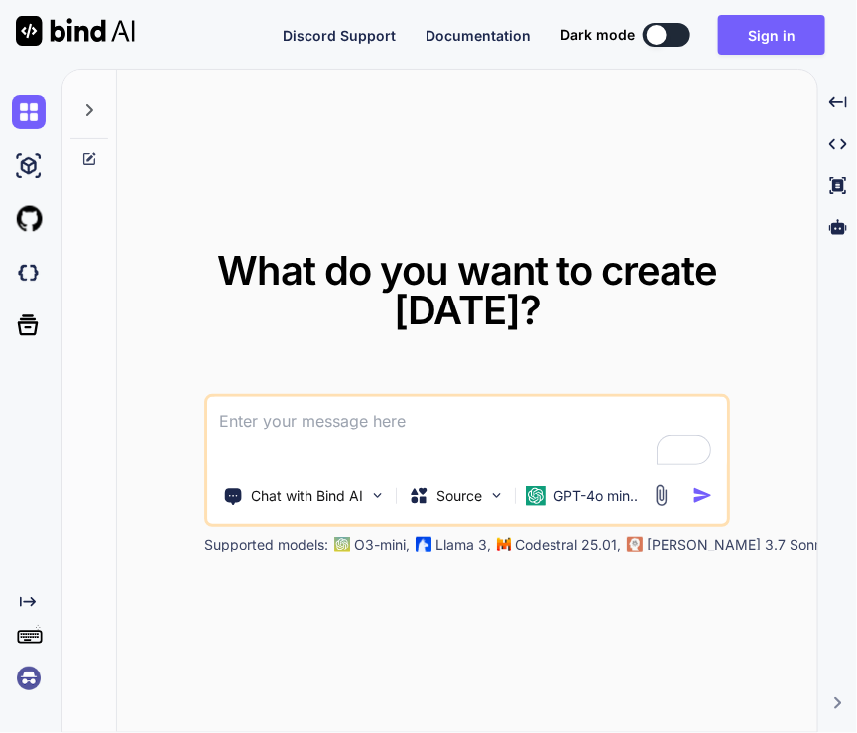
click at [35, 675] on img at bounding box center [29, 678] width 34 height 34
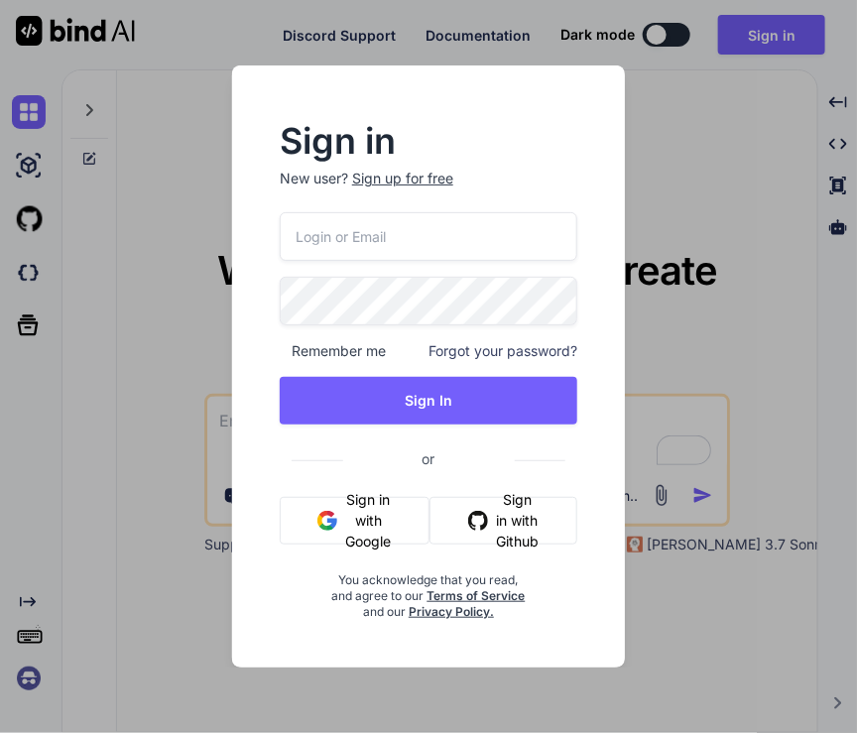
type input "[EMAIL_ADDRESS][DOMAIN_NAME]"
drag, startPoint x: 477, startPoint y: 240, endPoint x: 271, endPoint y: 235, distance: 206.3
click at [271, 235] on div "Sign in New user? Sign up for free [EMAIL_ADDRESS][DOMAIN_NAME] Remember me For…" at bounding box center [428, 372] width 361 height 495
paste input "[EMAIL_ADDRESS][DOMAIN_NAME]"
type input "[EMAIL_ADDRESS][DOMAIN_NAME]"
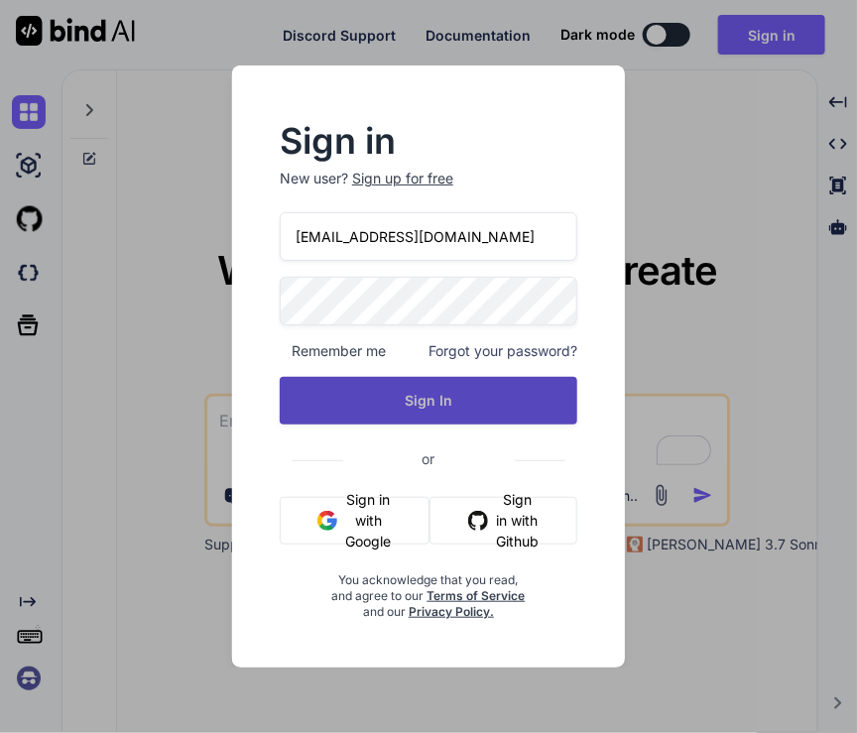
click at [351, 404] on button "Sign In" at bounding box center [428, 401] width 297 height 48
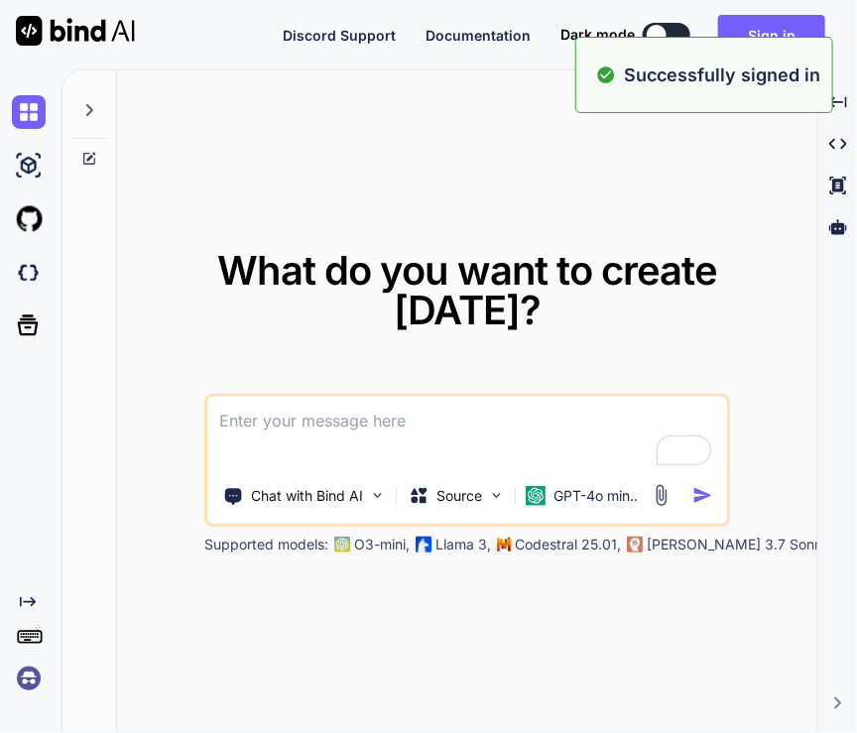
type textarea "x"
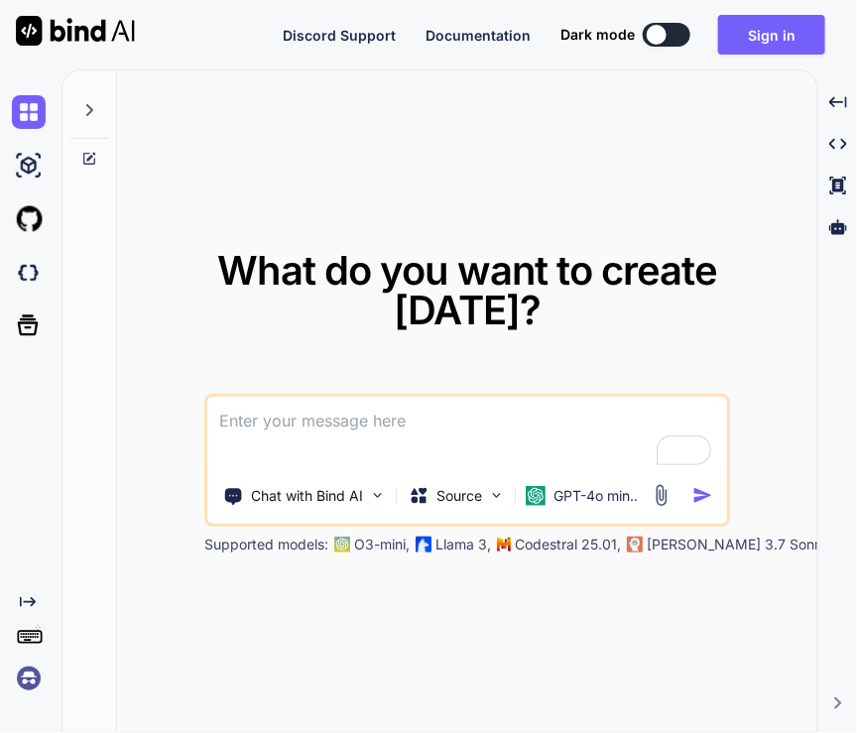
click at [25, 675] on img at bounding box center [29, 678] width 34 height 34
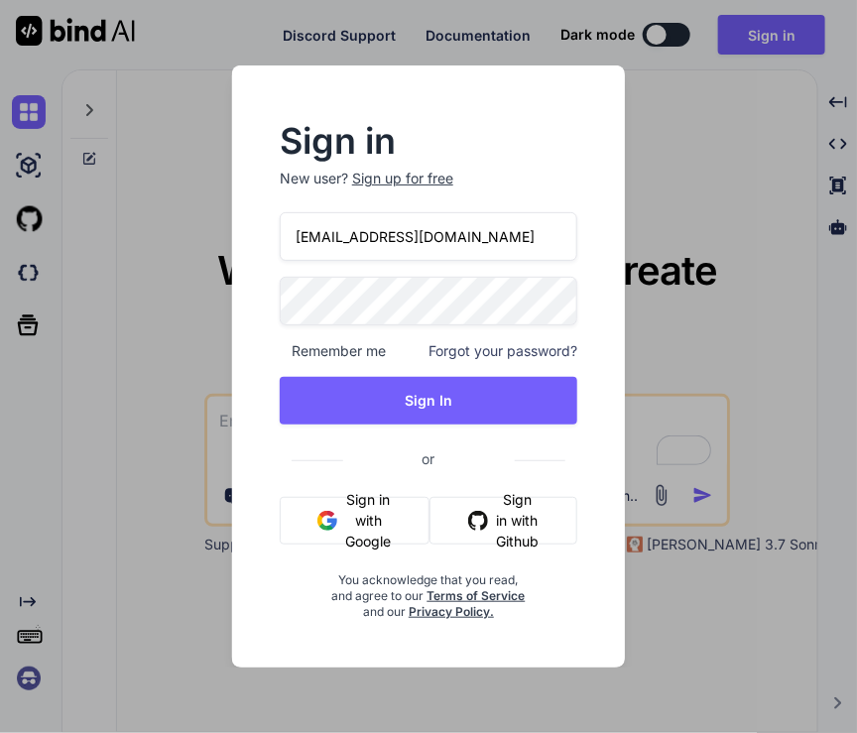
click at [476, 252] on input "[EMAIL_ADDRESS][DOMAIN_NAME]" at bounding box center [428, 236] width 297 height 49
type input "a"
type input "f"
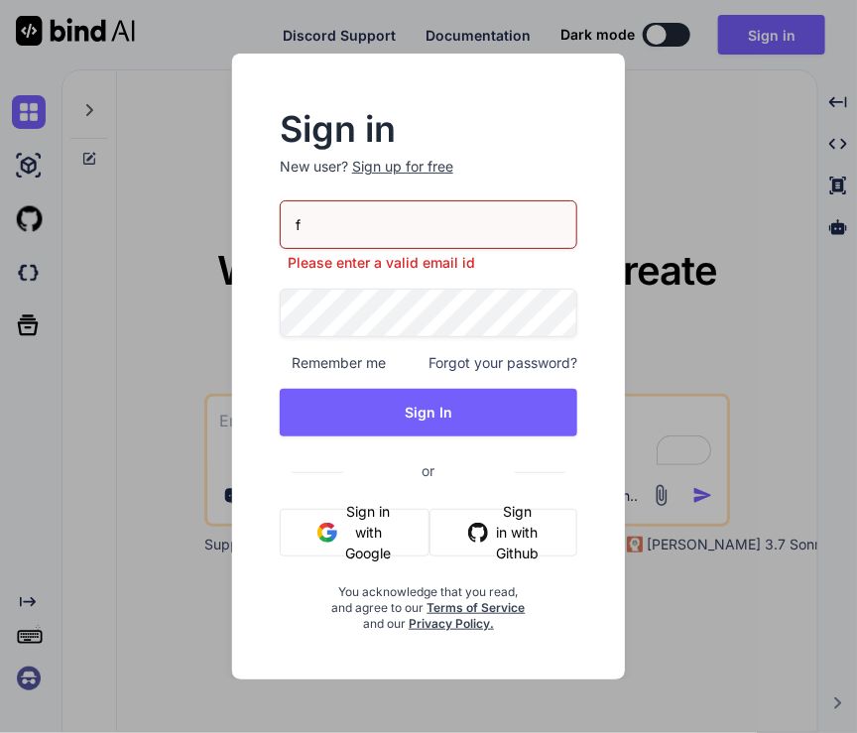
click at [443, 208] on input "f" at bounding box center [428, 224] width 297 height 49
paste input "[EMAIL_ADDRESS][DOMAIN_NAME]"
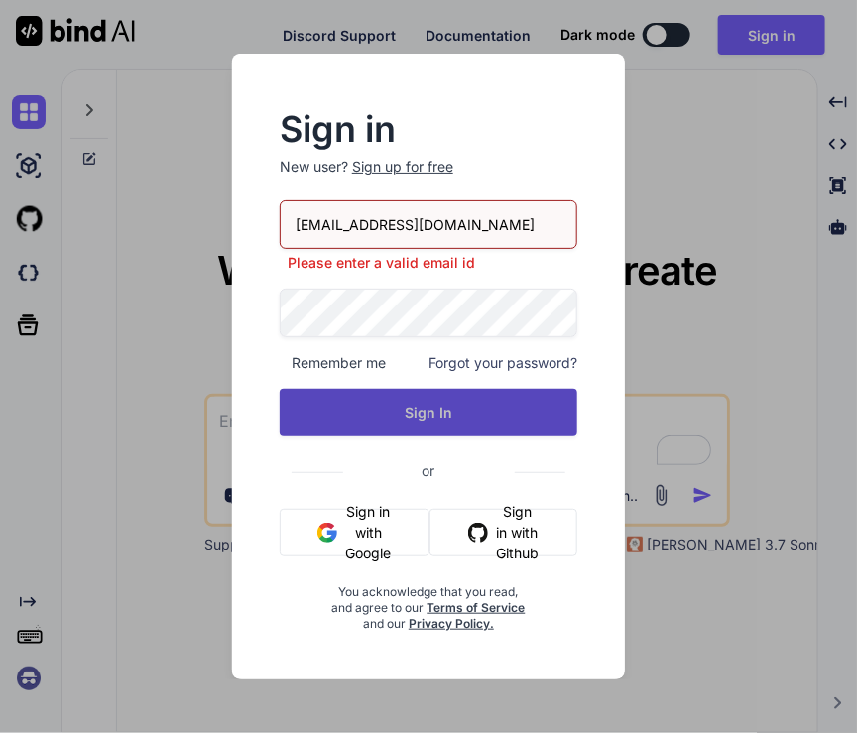
type input "[EMAIL_ADDRESS][DOMAIN_NAME]"
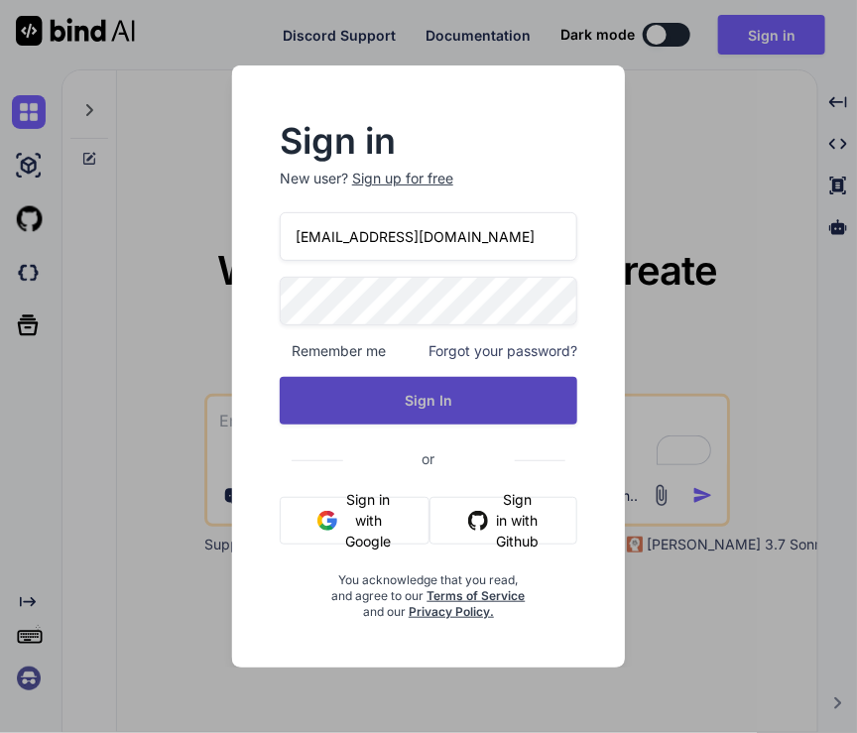
click at [374, 431] on div "[EMAIL_ADDRESS][DOMAIN_NAME] Remember me Forgot your password? Sign In or Sign …" at bounding box center [428, 416] width 297 height 408
click at [438, 391] on button "Sign In" at bounding box center [428, 401] width 297 height 48
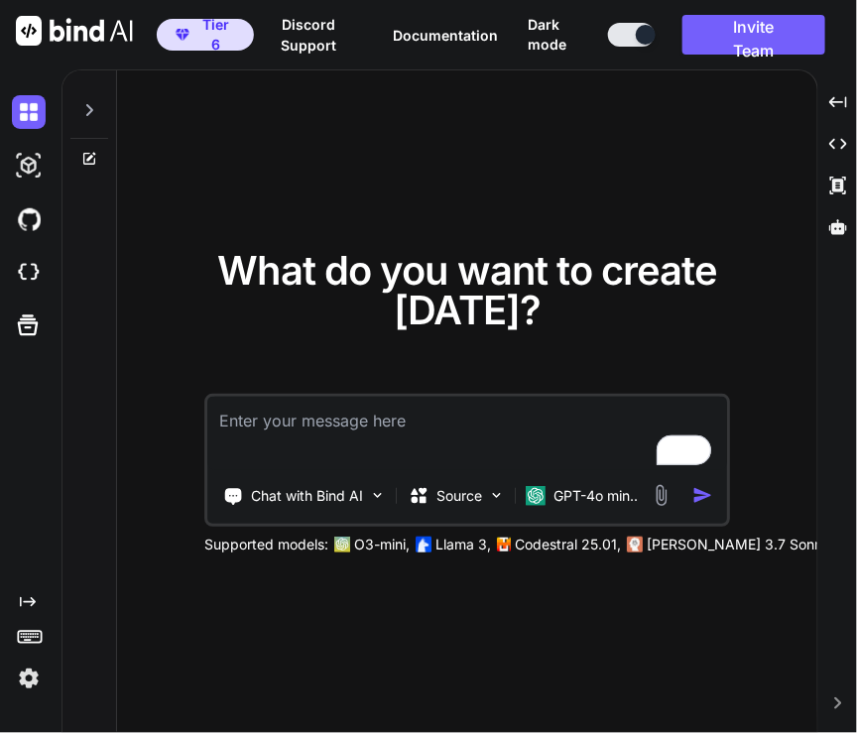
click at [21, 682] on img at bounding box center [29, 678] width 34 height 34
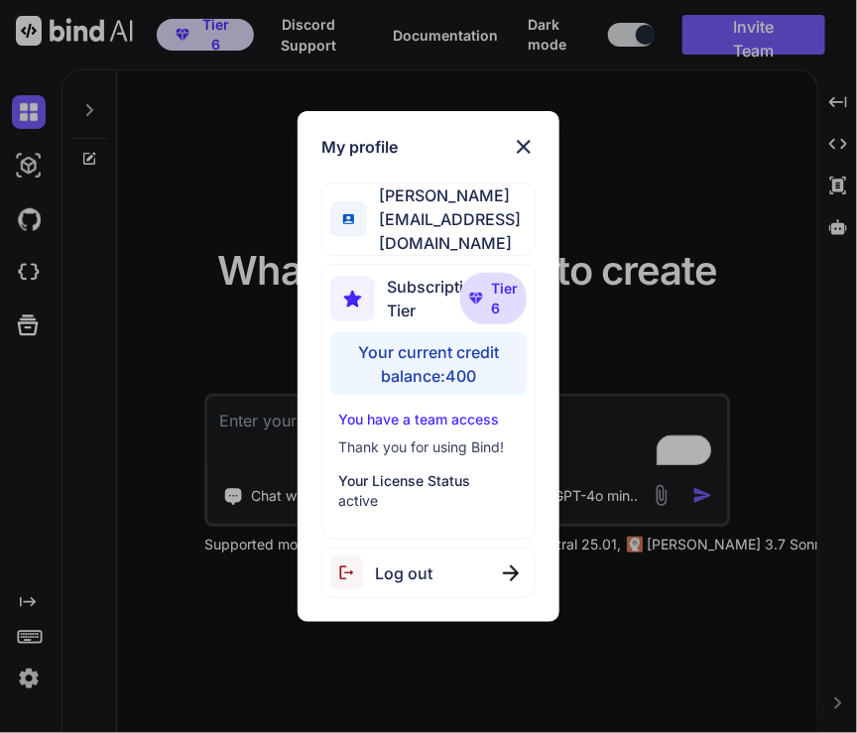
click at [178, 383] on div "My profile [PERSON_NAME] [EMAIL_ADDRESS][DOMAIN_NAME] Subscription Tier Tier 6 …" at bounding box center [428, 366] width 857 height 733
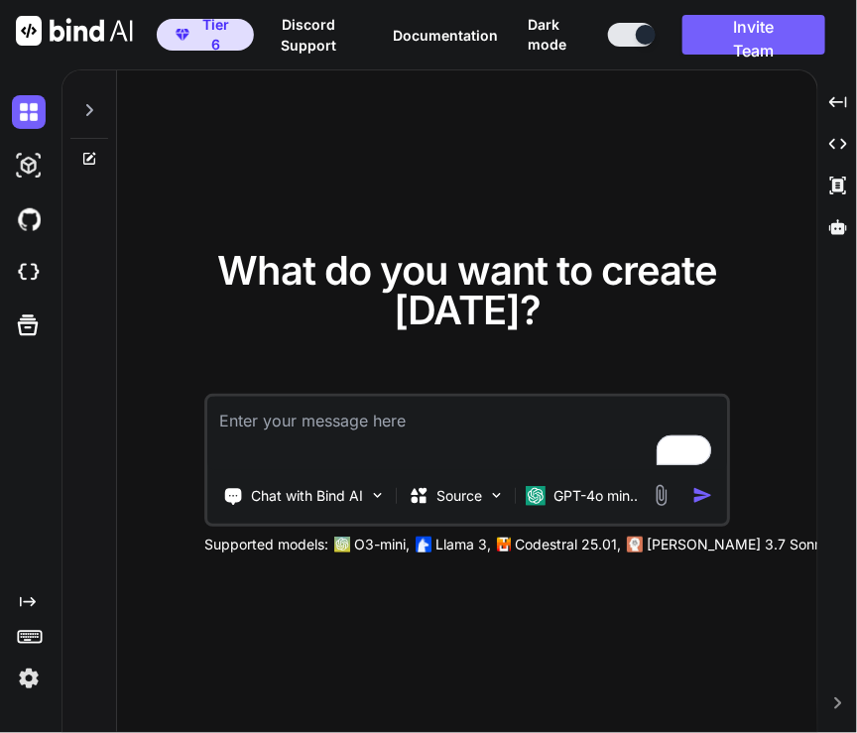
click at [40, 682] on img at bounding box center [29, 678] width 34 height 34
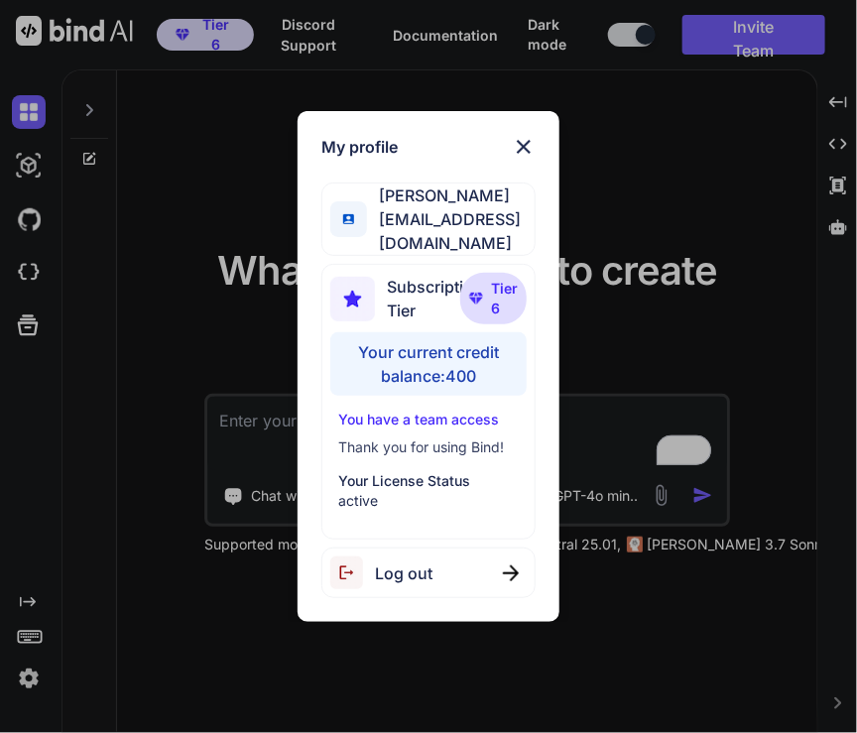
click at [491, 553] on div "Log out" at bounding box center [428, 572] width 214 height 51
type textarea "x"
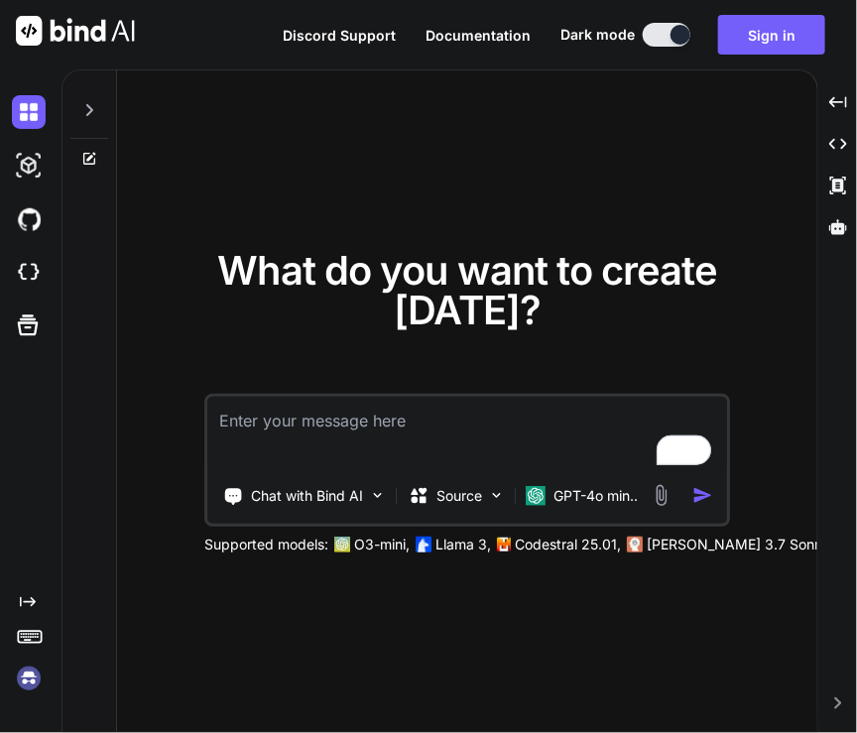
click at [24, 686] on img at bounding box center [29, 678] width 34 height 34
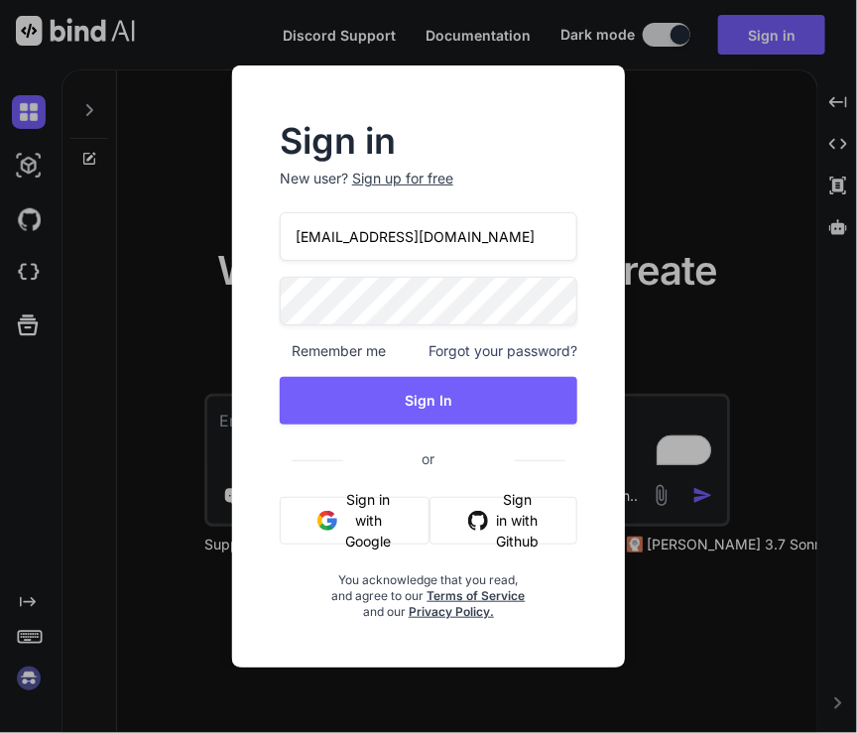
click at [476, 236] on input "[EMAIL_ADDRESS][DOMAIN_NAME]" at bounding box center [428, 236] width 297 height 49
type input "a"
paste input "[EMAIL_ADDRESS][DOMAIN_NAME]"
type input "[EMAIL_ADDRESS][DOMAIN_NAME]"
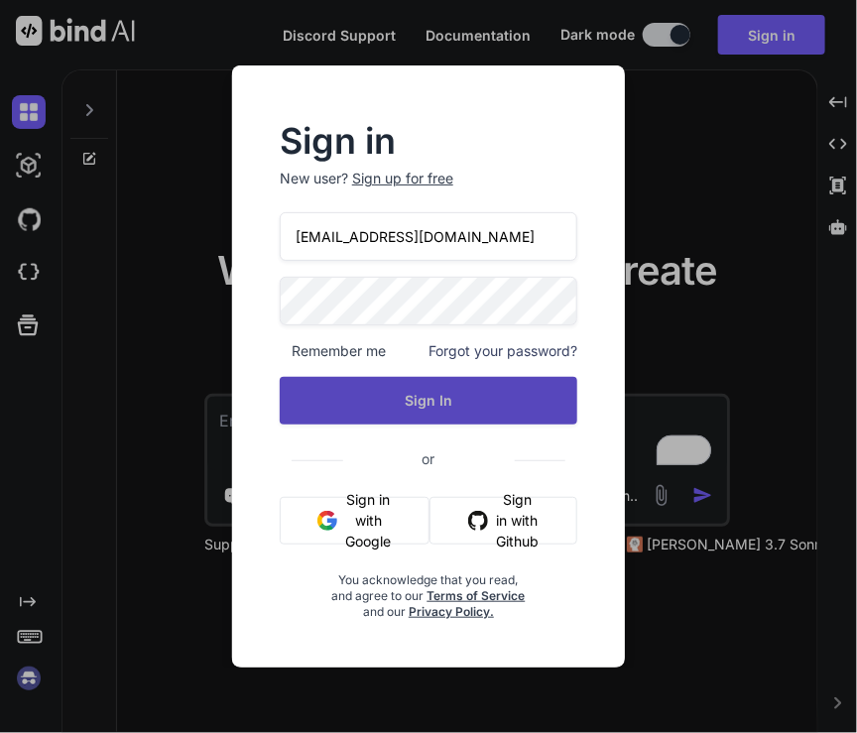
click at [327, 409] on button "Sign In" at bounding box center [428, 401] width 297 height 48
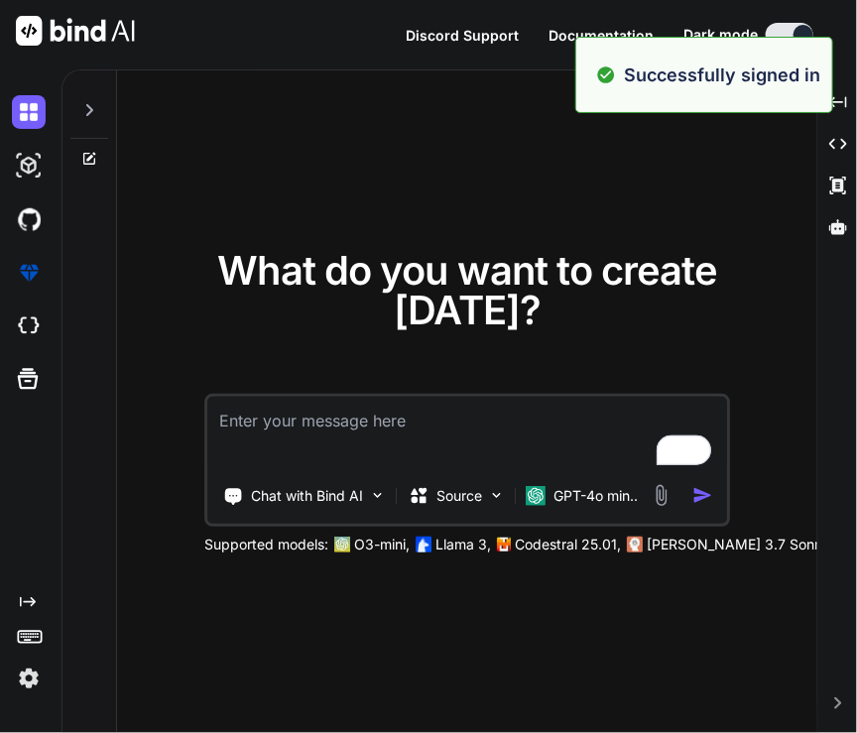
type textarea "x"
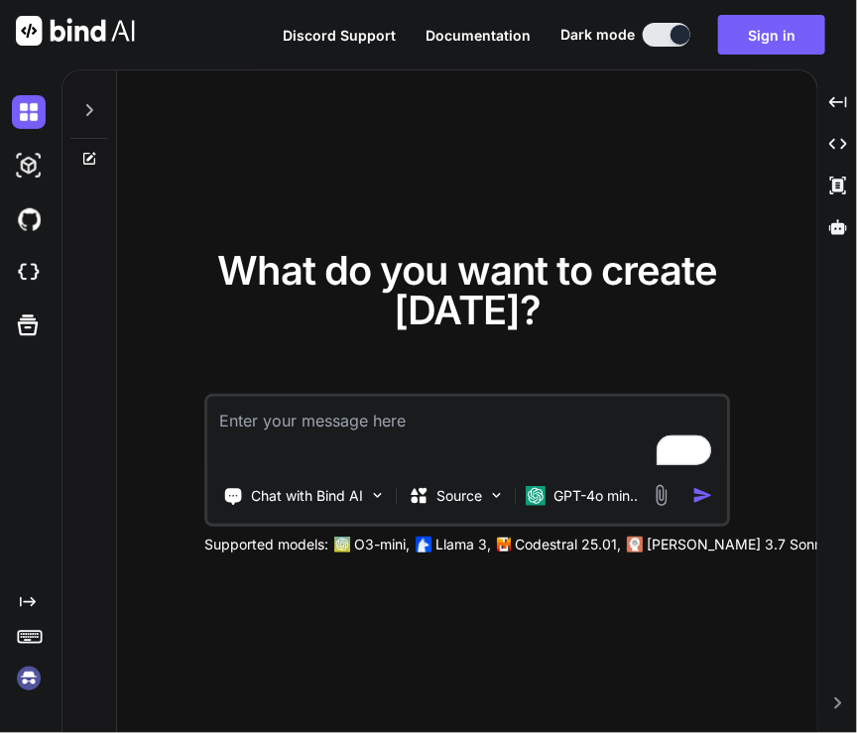
click at [23, 682] on img at bounding box center [29, 678] width 34 height 34
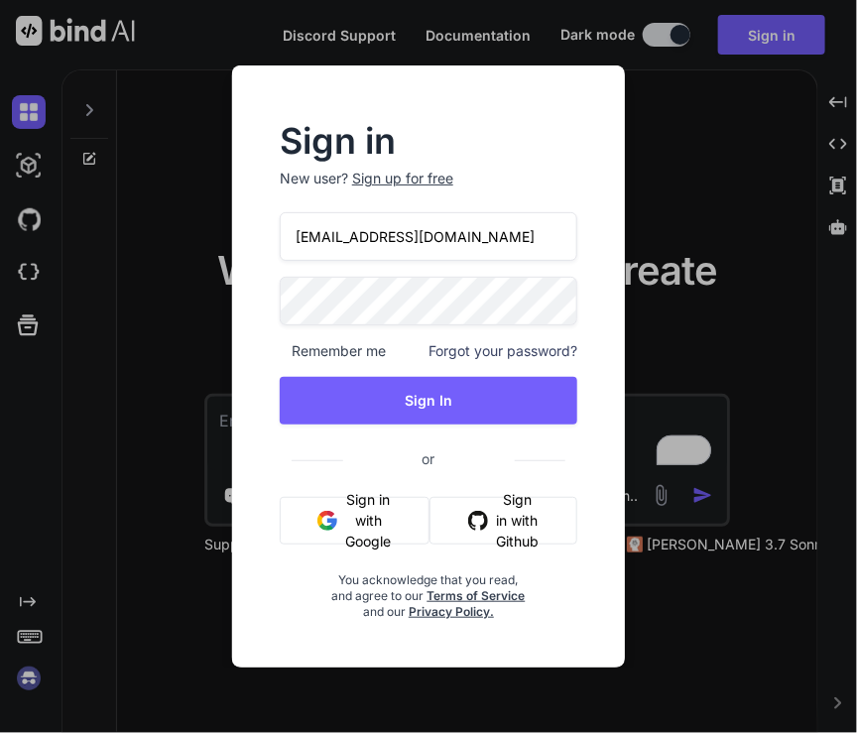
click at [472, 233] on input "[EMAIL_ADDRESS][DOMAIN_NAME]" at bounding box center [428, 236] width 297 height 49
type input "a"
paste input "[EMAIL_ADDRESS][DOMAIN_NAME]"
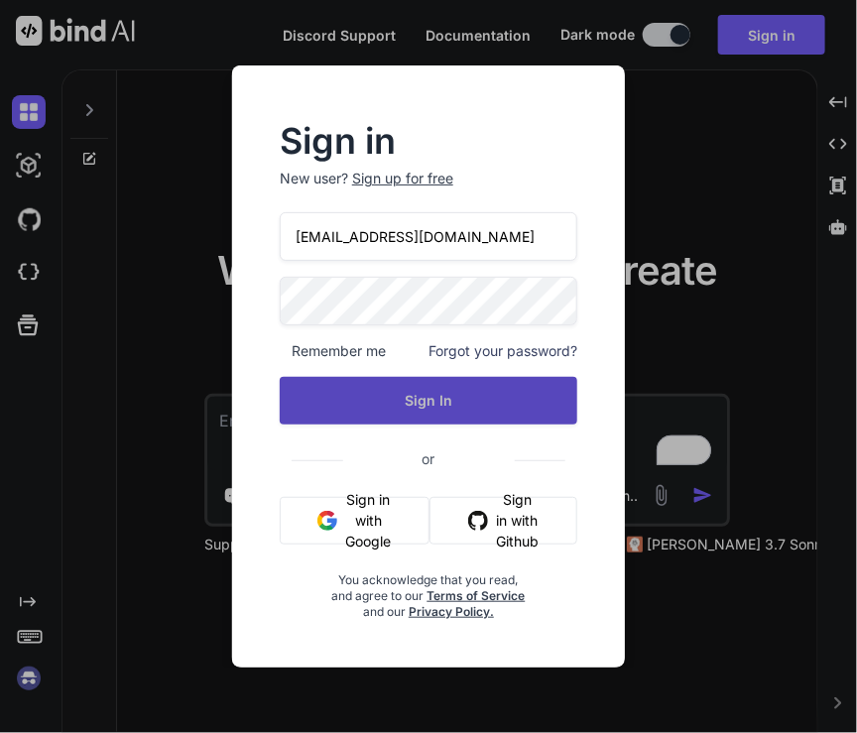
type input "[EMAIL_ADDRESS][DOMAIN_NAME]"
click at [416, 394] on button "Sign In" at bounding box center [428, 401] width 297 height 48
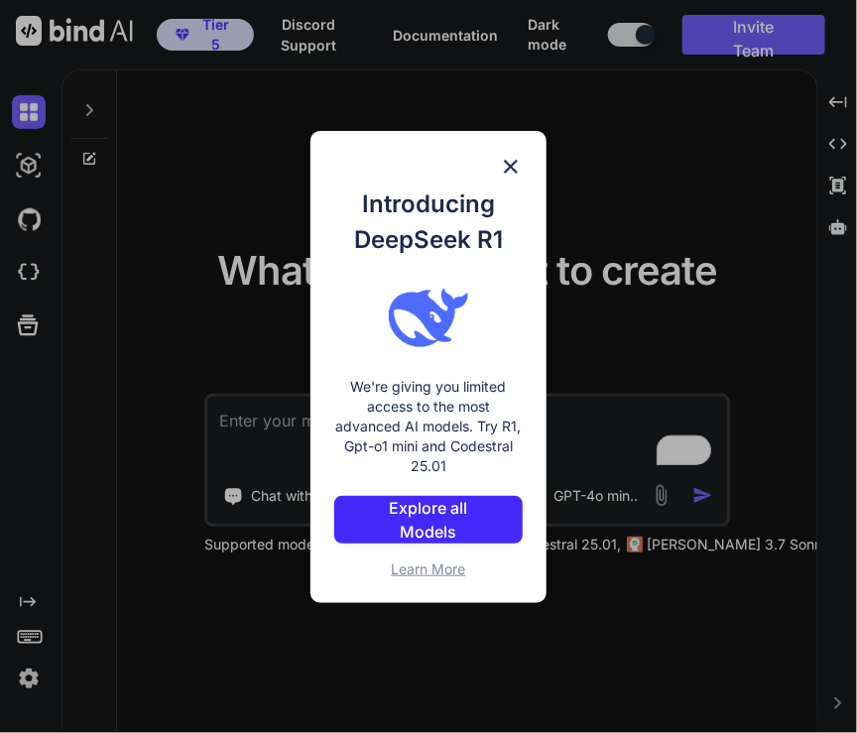
click at [31, 676] on div "Introducing DeepSeek R1 We're giving you limited access to the most advanced AI…" at bounding box center [428, 366] width 857 height 733
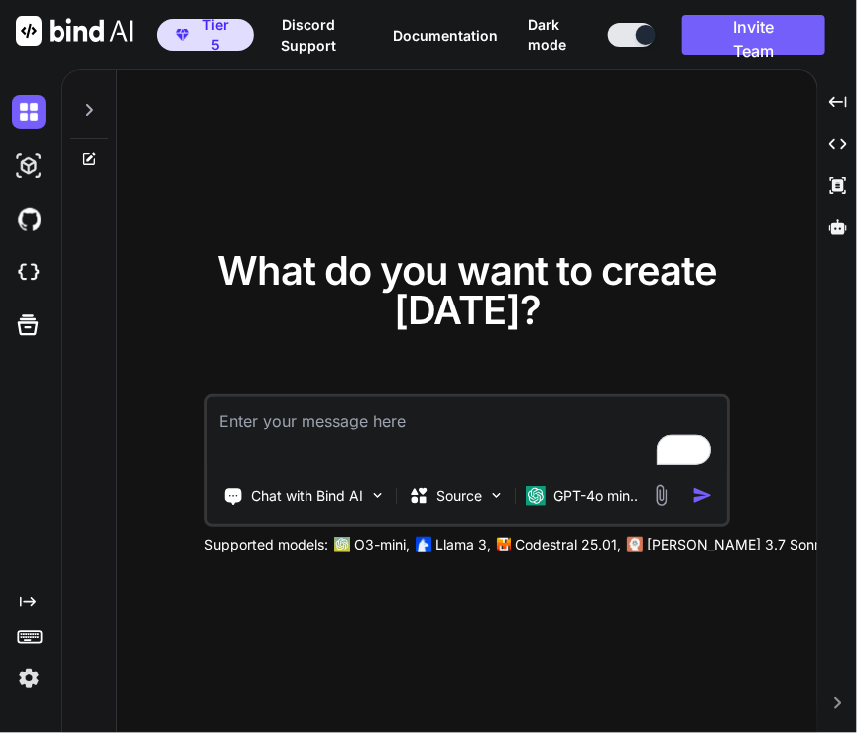
click at [31, 676] on img at bounding box center [29, 678] width 34 height 34
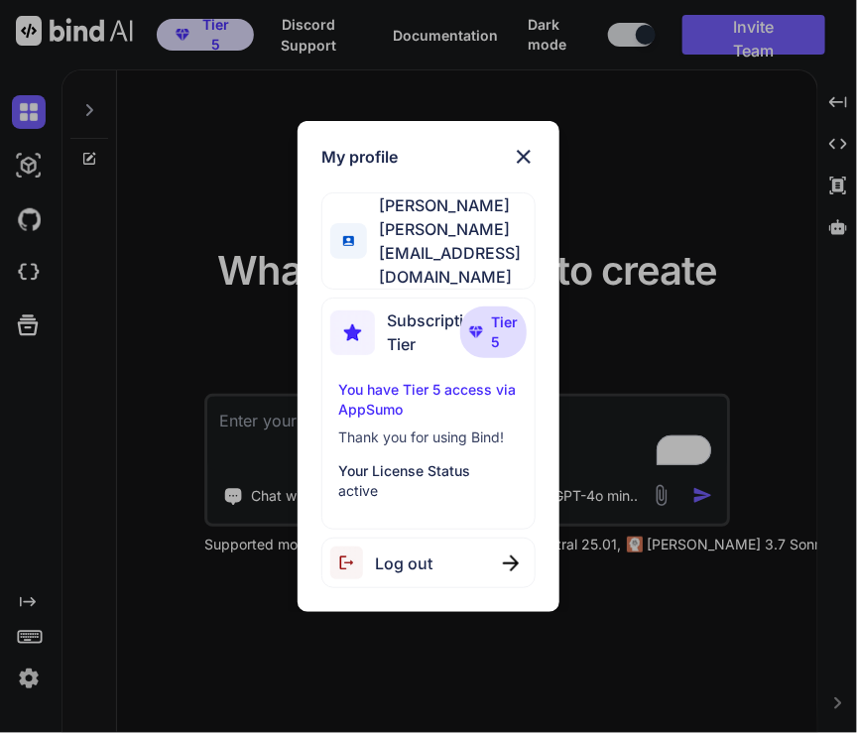
click at [31, 676] on div "My profile [PERSON_NAME] [PERSON_NAME] [PERSON_NAME][EMAIL_ADDRESS][DOMAIN_NAME…" at bounding box center [428, 366] width 857 height 733
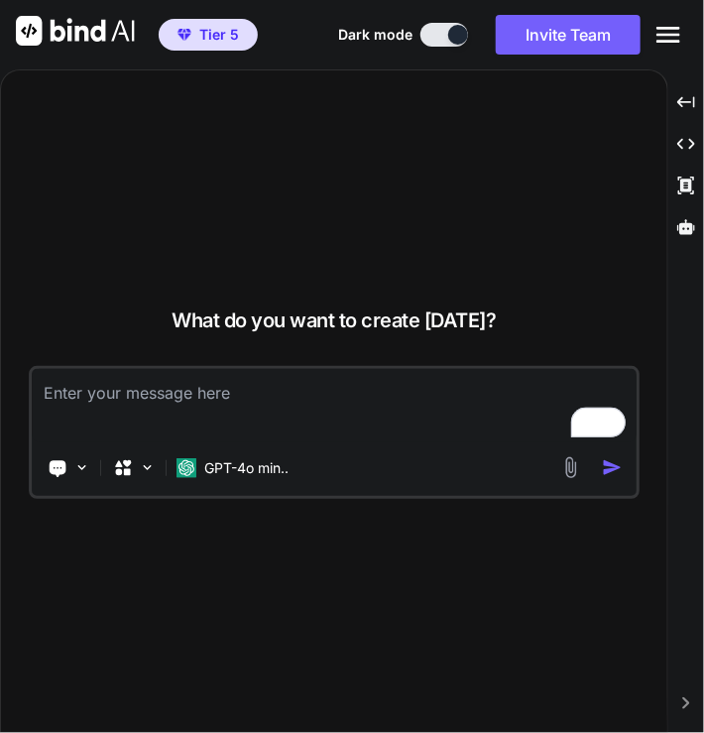
type textarea "x"
